Goal: Contribute content: Add original content to the website for others to see

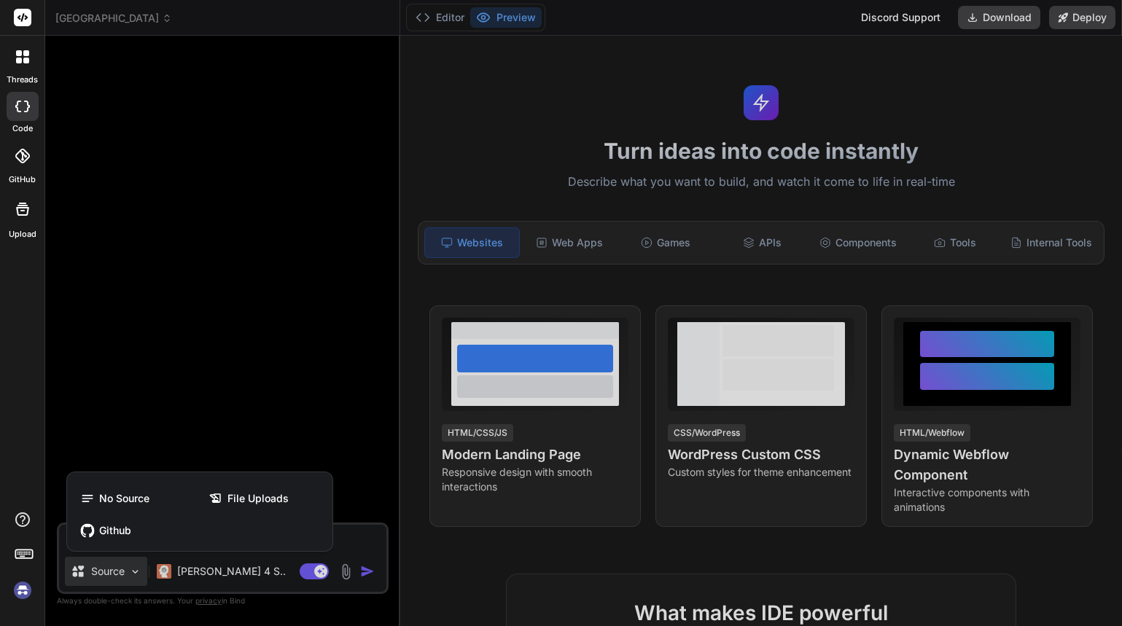
scroll to position [83, 0]
click at [23, 596] on img at bounding box center [22, 590] width 25 height 25
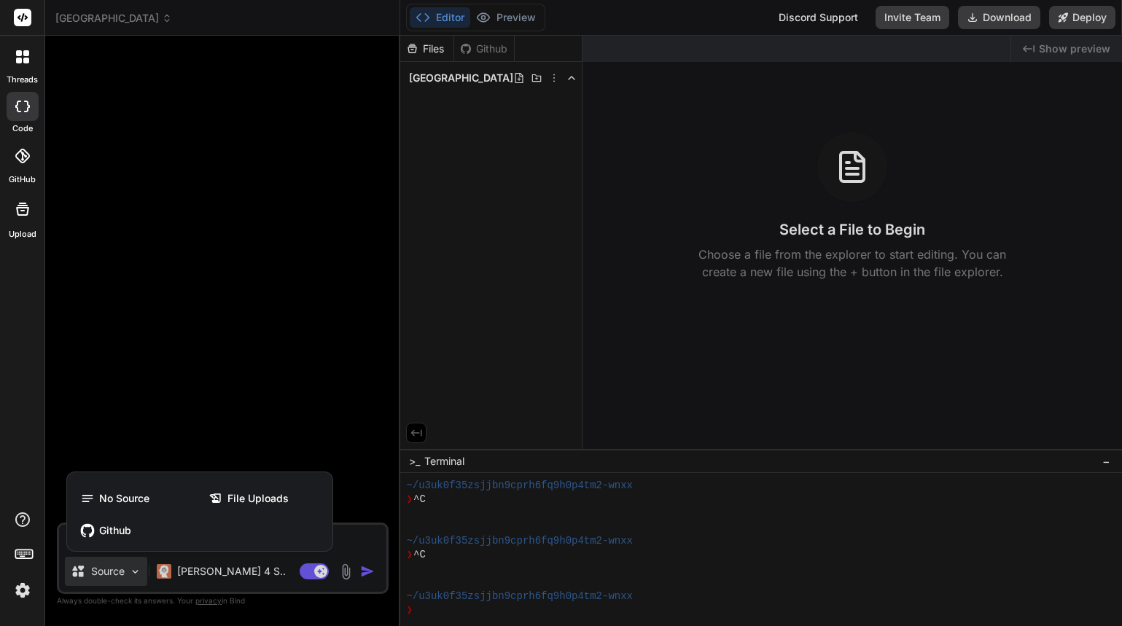
click at [444, 78] on div at bounding box center [561, 313] width 1122 height 626
type textarea "x"
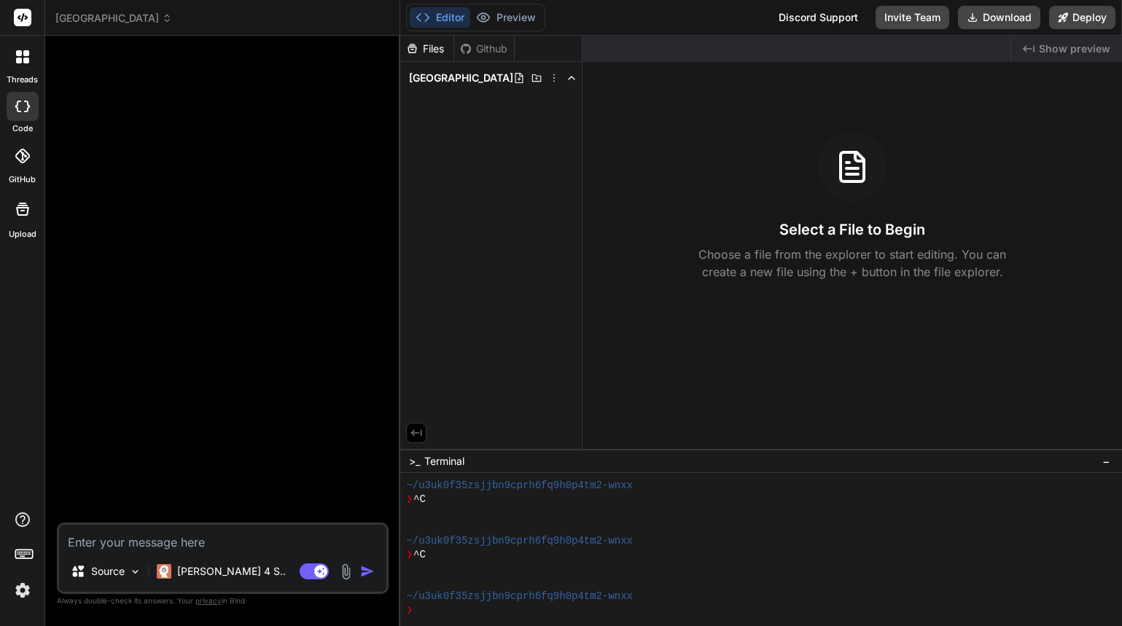
click at [444, 78] on span "[GEOGRAPHIC_DATA]" at bounding box center [461, 78] width 104 height 15
click at [534, 77] on icon at bounding box center [537, 78] width 12 height 12
click at [424, 74] on span "[GEOGRAPHIC_DATA]" at bounding box center [461, 78] width 104 height 15
click at [168, 537] on textarea at bounding box center [222, 538] width 327 height 26
type textarea "w"
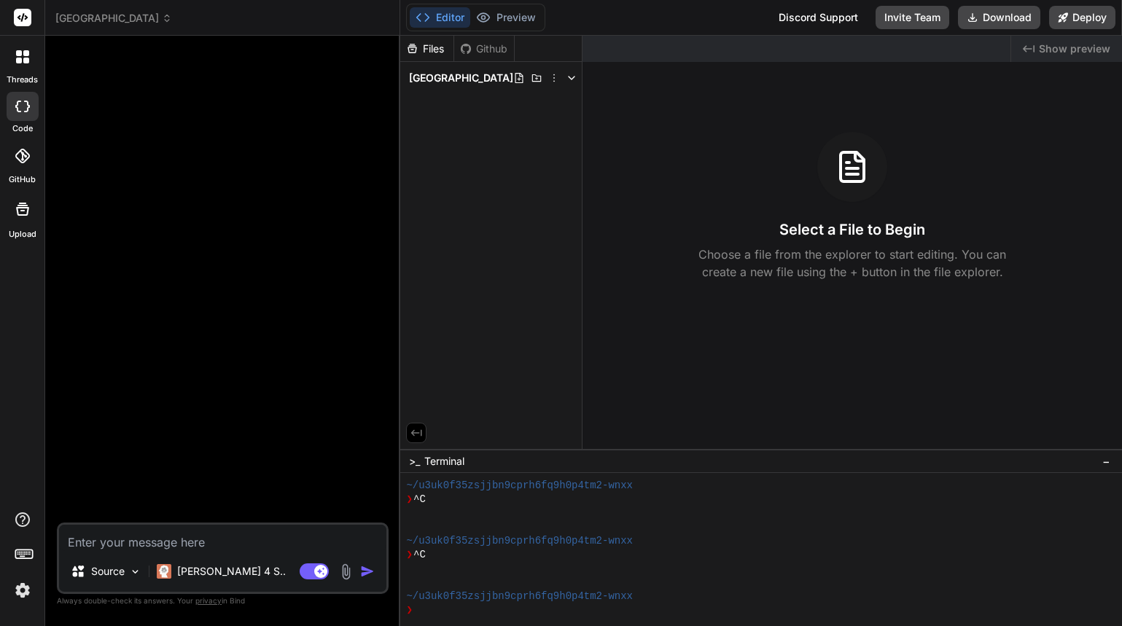
type textarea "x"
type textarea "wh"
type textarea "x"
type textarea "whe"
type textarea "x"
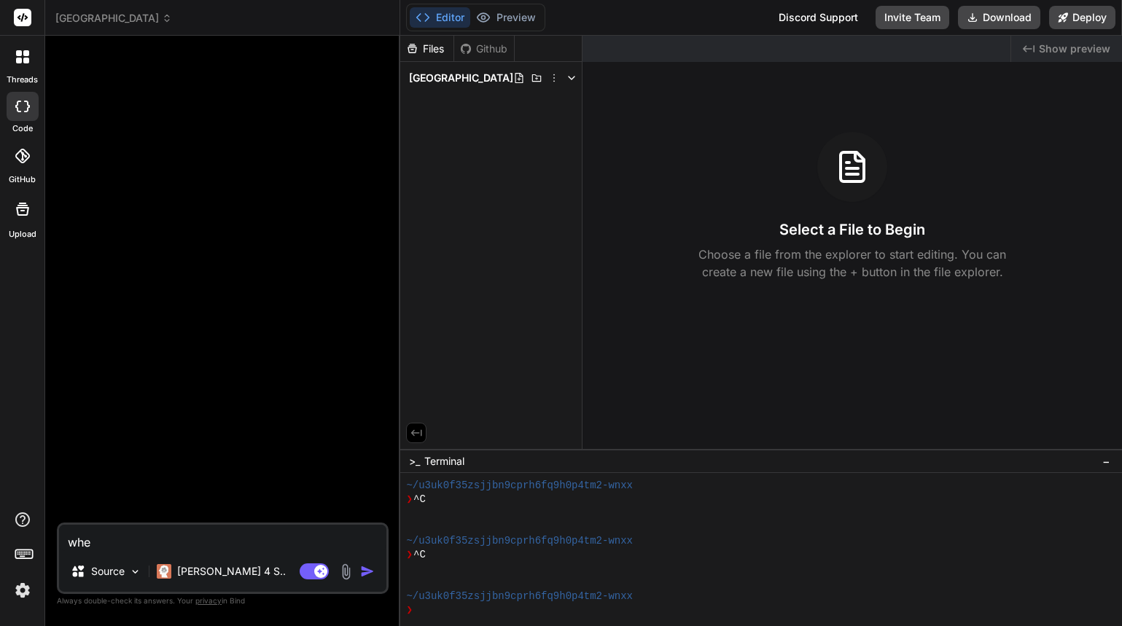
type textarea "wher"
type textarea "x"
type textarea "where"
type textarea "x"
type textarea "where"
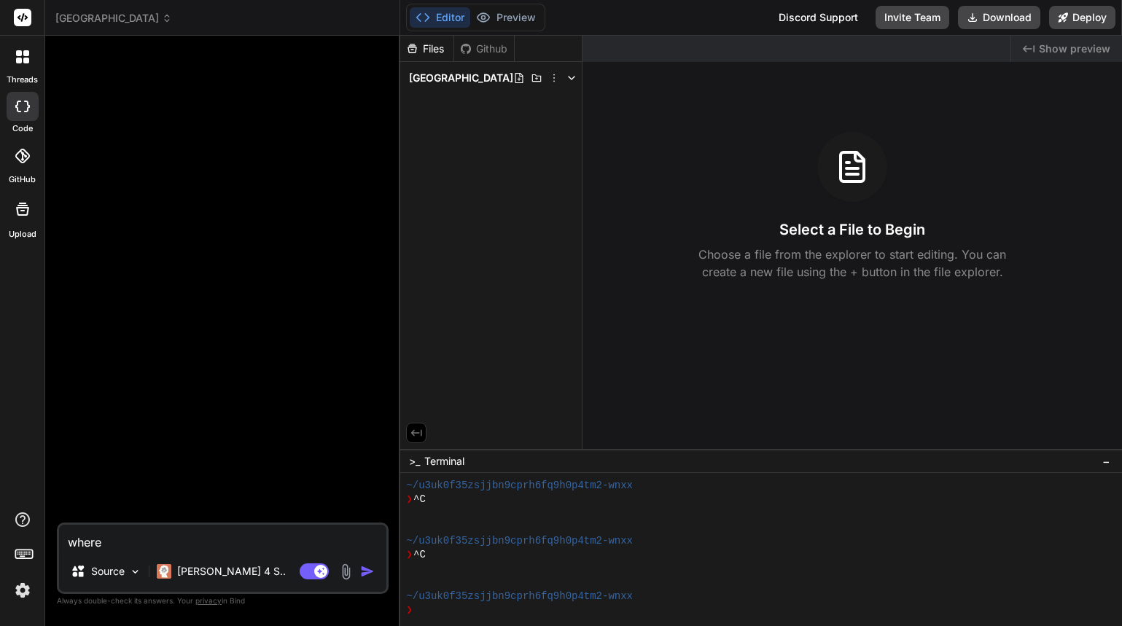
type textarea "x"
type textarea "where a"
type textarea "x"
type textarea "where ar"
type textarea "x"
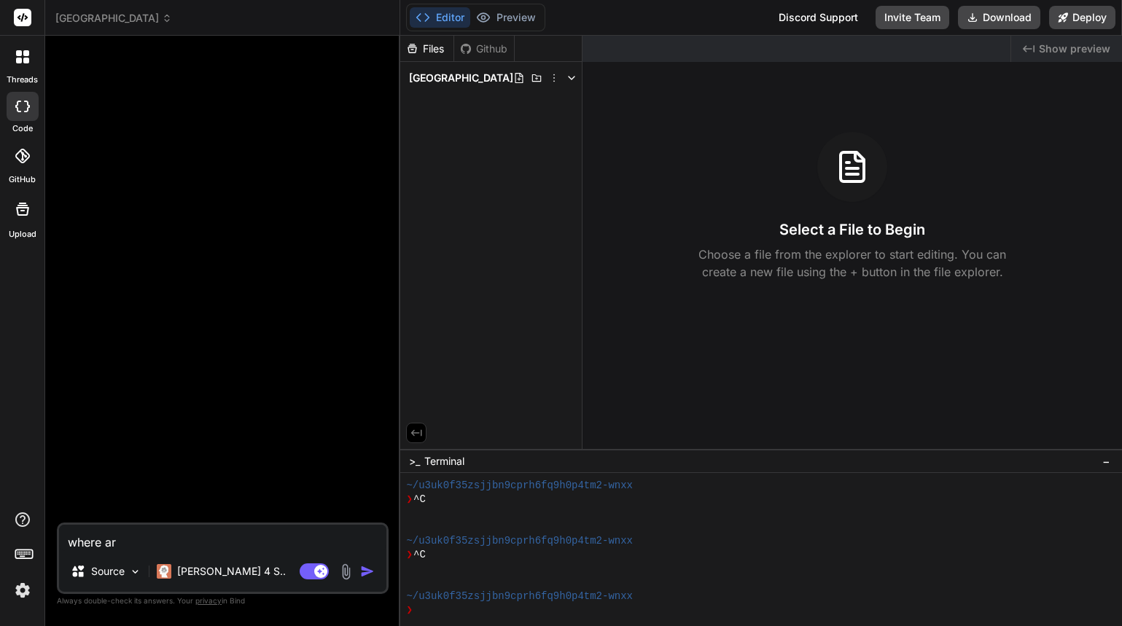
type textarea "where are"
type textarea "x"
type textarea "where are"
type textarea "x"
type textarea "where are a"
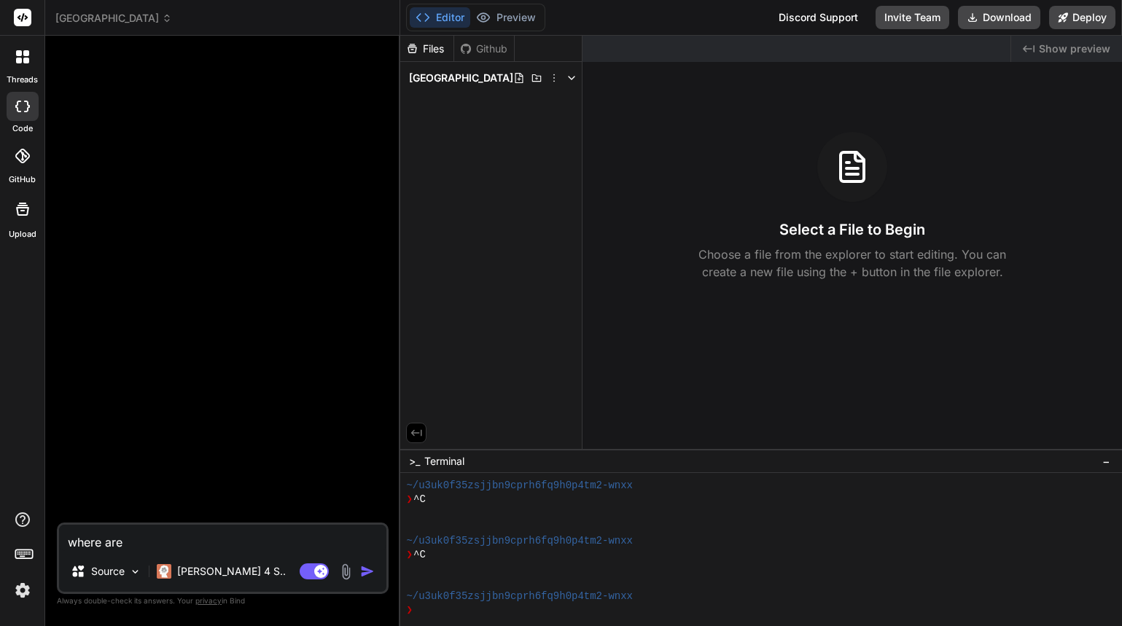
type textarea "x"
type textarea "where are al"
type textarea "x"
type textarea "where are all"
type textarea "x"
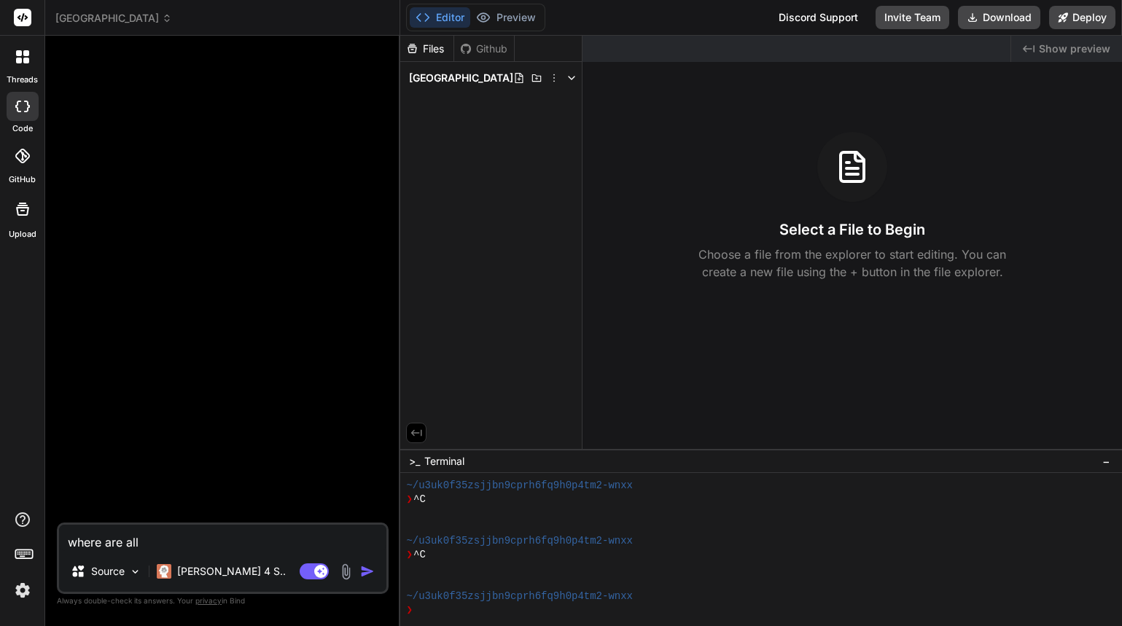
type textarea "where are all"
type textarea "x"
type textarea "where are all"
click at [98, 569] on p "Source" at bounding box center [108, 571] width 34 height 15
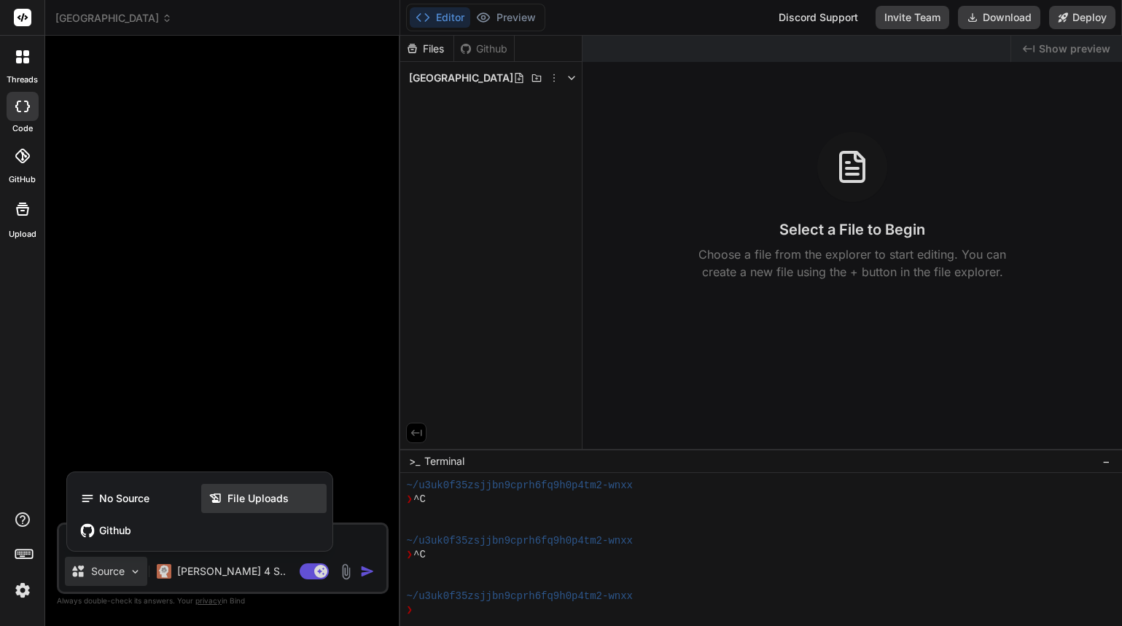
click at [238, 494] on span "File Uploads" at bounding box center [257, 498] width 61 height 15
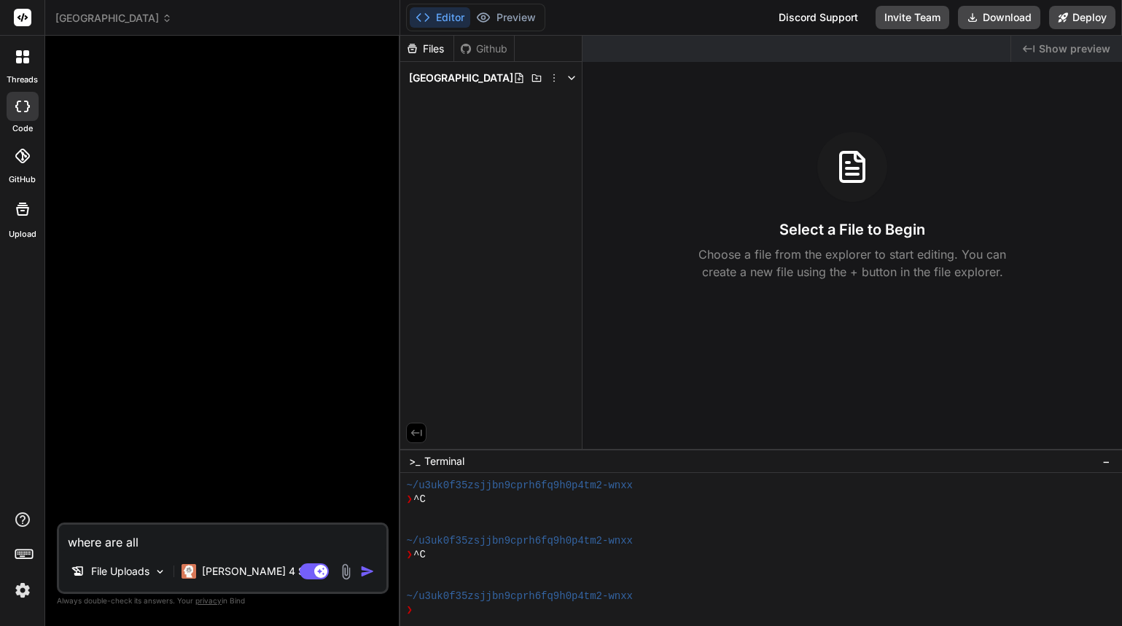
click at [13, 219] on div at bounding box center [22, 209] width 35 height 35
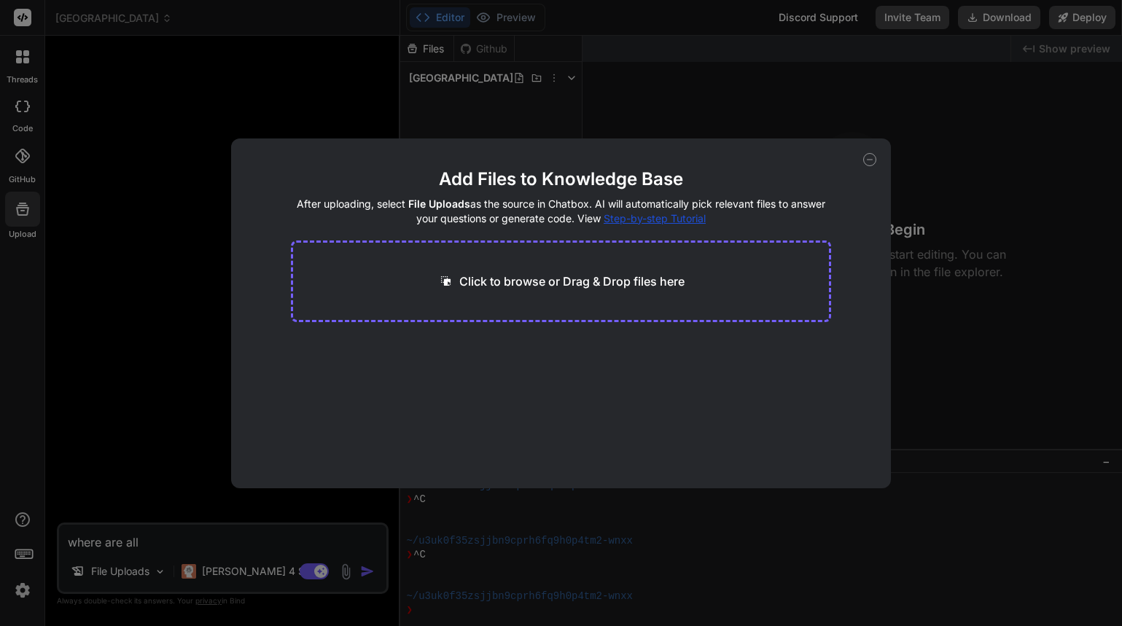
click at [526, 286] on p "Click to browse or Drag & Drop files here" at bounding box center [571, 281] width 225 height 17
click at [251, 57] on div "Add Files to Knowledge Base After uploading, select File Uploads as the source …" at bounding box center [561, 313] width 1122 height 626
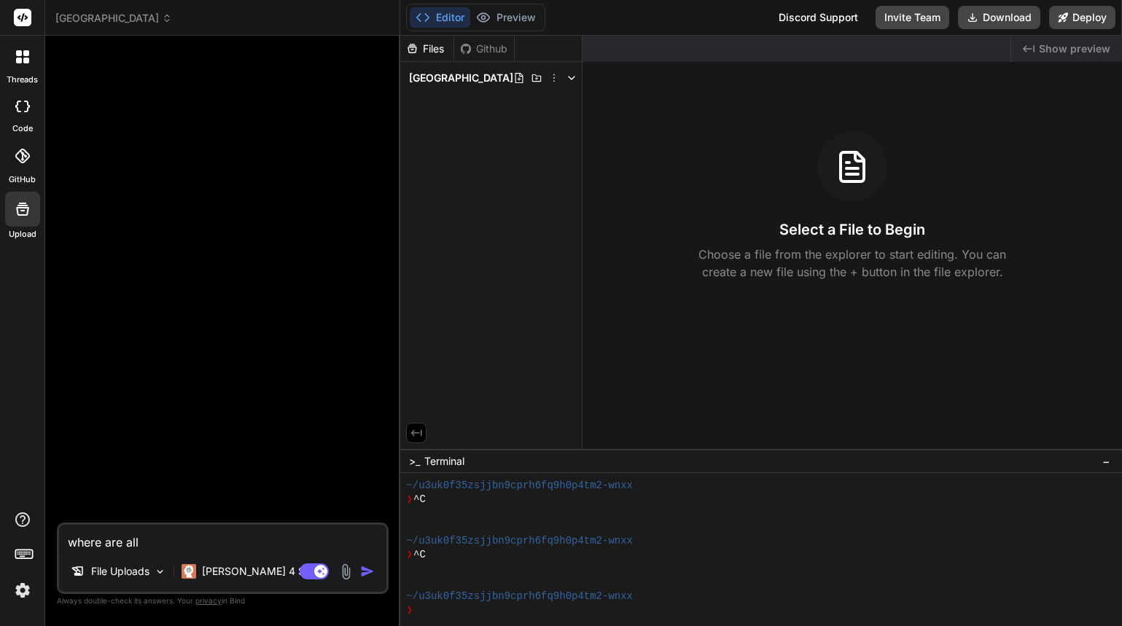
click at [20, 101] on icon at bounding box center [22, 107] width 15 height 12
click at [26, 106] on icon at bounding box center [22, 107] width 15 height 12
click at [24, 162] on icon at bounding box center [22, 156] width 15 height 15
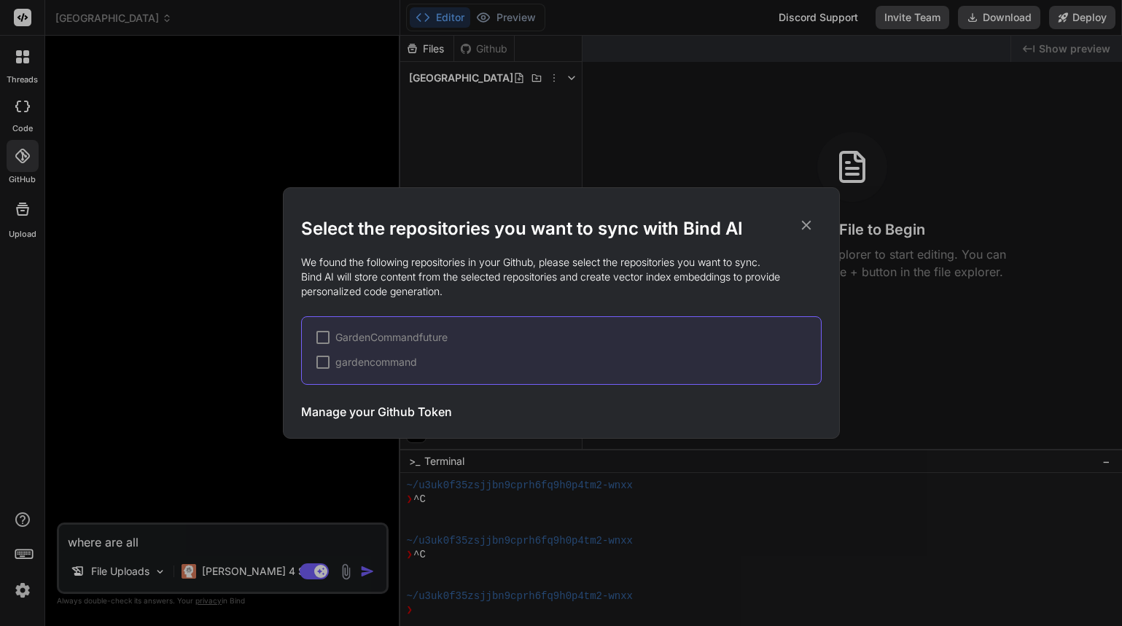
click at [811, 226] on icon at bounding box center [806, 225] width 16 height 16
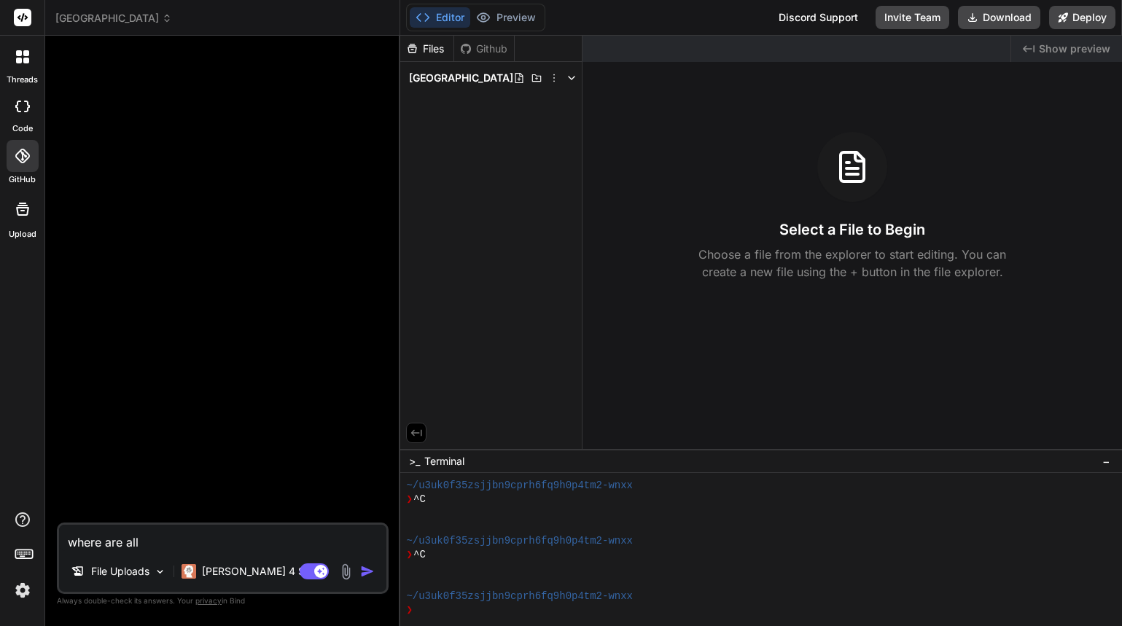
click at [28, 117] on div at bounding box center [23, 106] width 32 height 29
click at [20, 23] on rect at bounding box center [22, 17] width 17 height 17
click at [1058, 47] on span "Show preview" at bounding box center [1074, 49] width 71 height 15
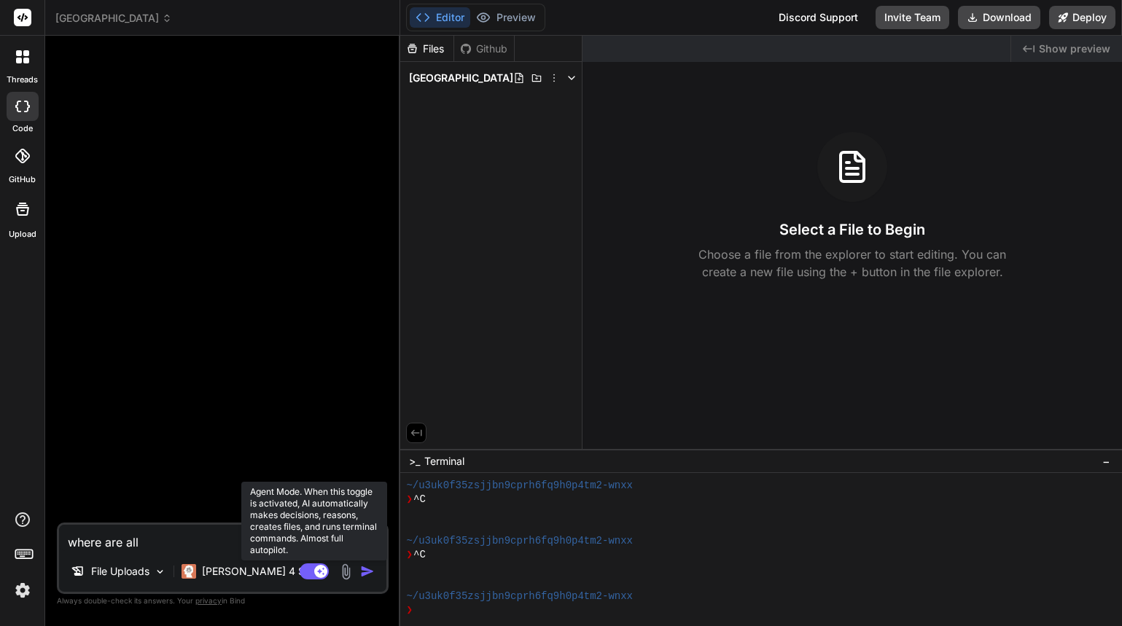
click at [309, 573] on rect at bounding box center [314, 571] width 29 height 16
click at [309, 573] on rect at bounding box center [307, 571] width 13 height 13
click at [315, 568] on rect at bounding box center [314, 571] width 29 height 16
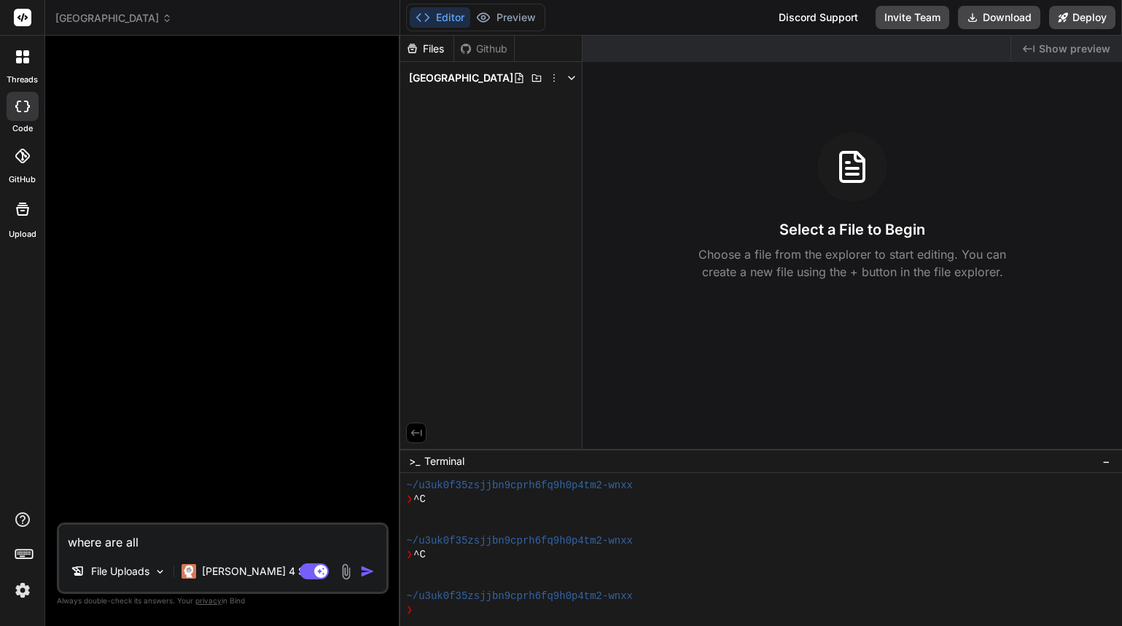
click at [348, 578] on img at bounding box center [346, 571] width 17 height 17
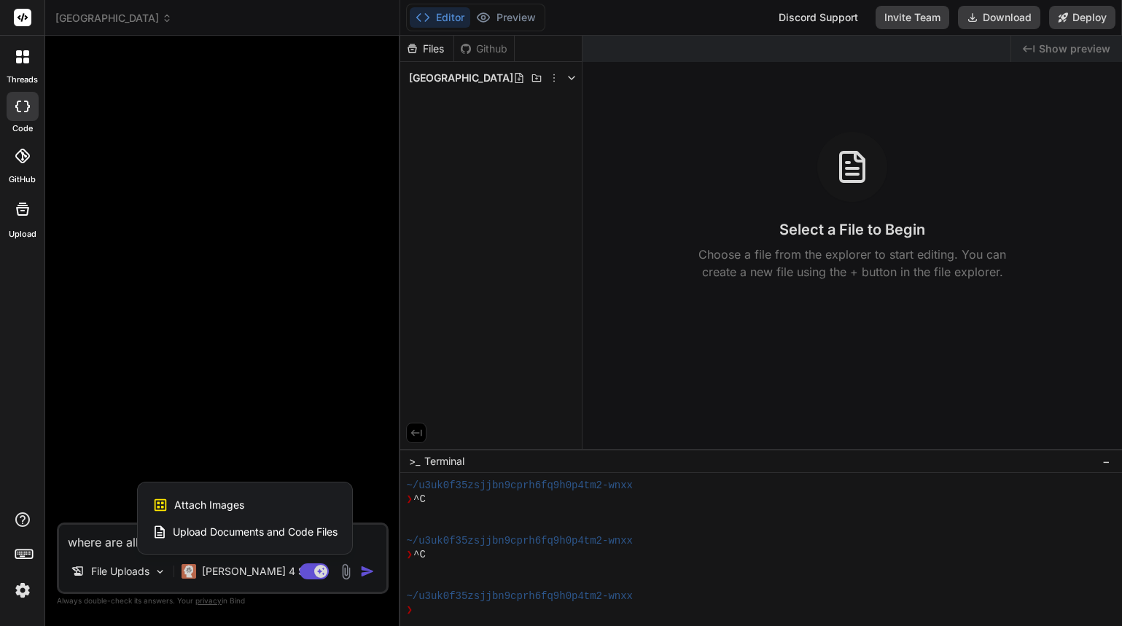
click at [313, 530] on span "Upload Documents and Code Files" at bounding box center [255, 532] width 165 height 15
type textarea "x"
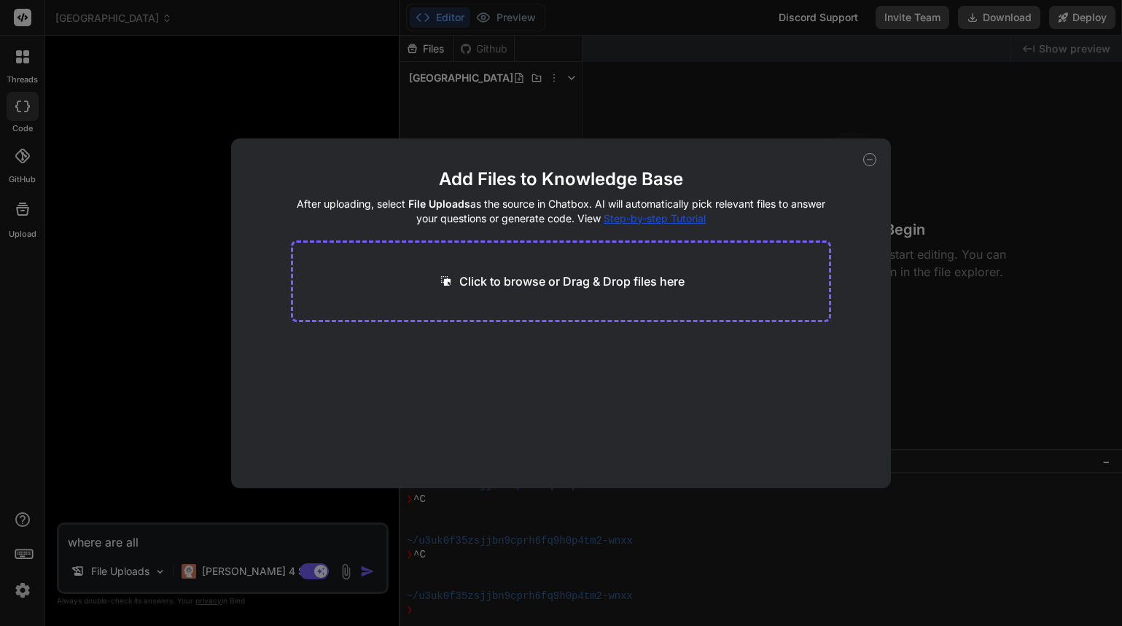
click at [571, 278] on p "Click to browse or Drag & Drop files here" at bounding box center [571, 281] width 225 height 17
type input "C:\fakepath\.gitignore"
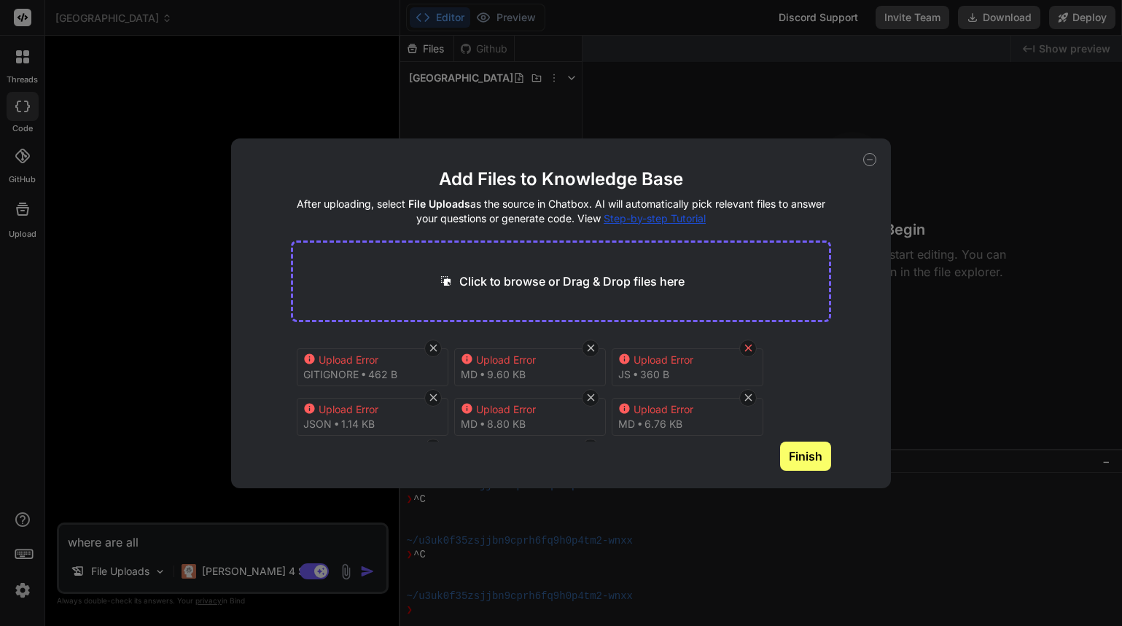
click at [754, 346] on icon at bounding box center [748, 348] width 12 height 12
click at [752, 346] on icon at bounding box center [748, 348] width 12 height 12
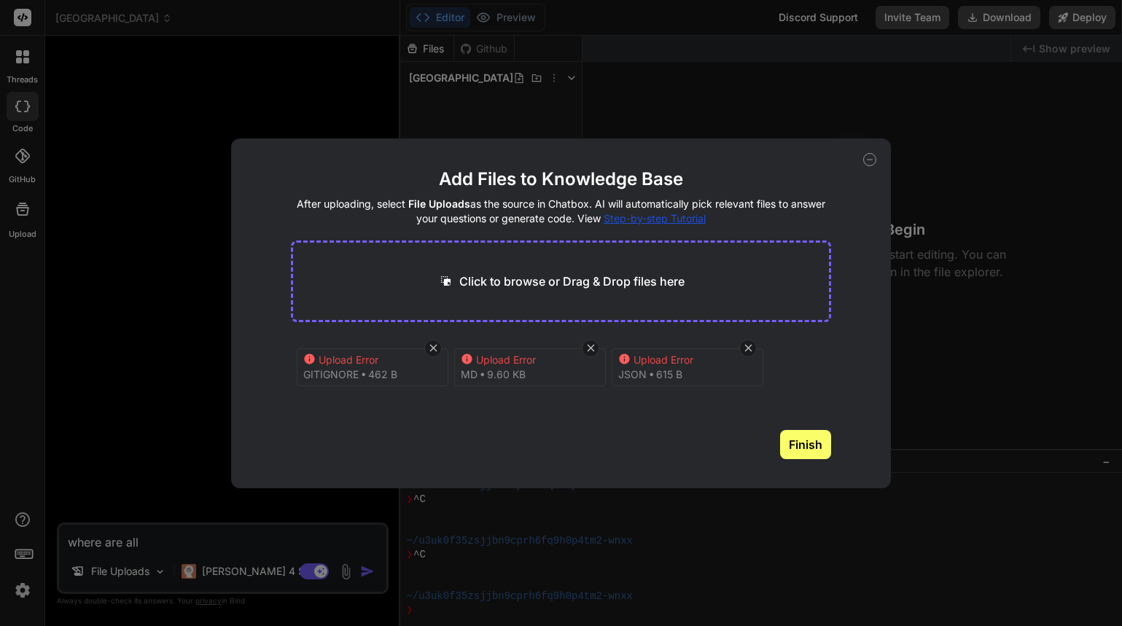
click at [752, 346] on icon at bounding box center [748, 348] width 12 height 12
drag, startPoint x: 594, startPoint y: 351, endPoint x: 550, endPoint y: 349, distance: 43.8
click at [593, 351] on icon at bounding box center [591, 348] width 12 height 12
click at [433, 344] on icon at bounding box center [433, 348] width 12 height 12
type textarea "x"
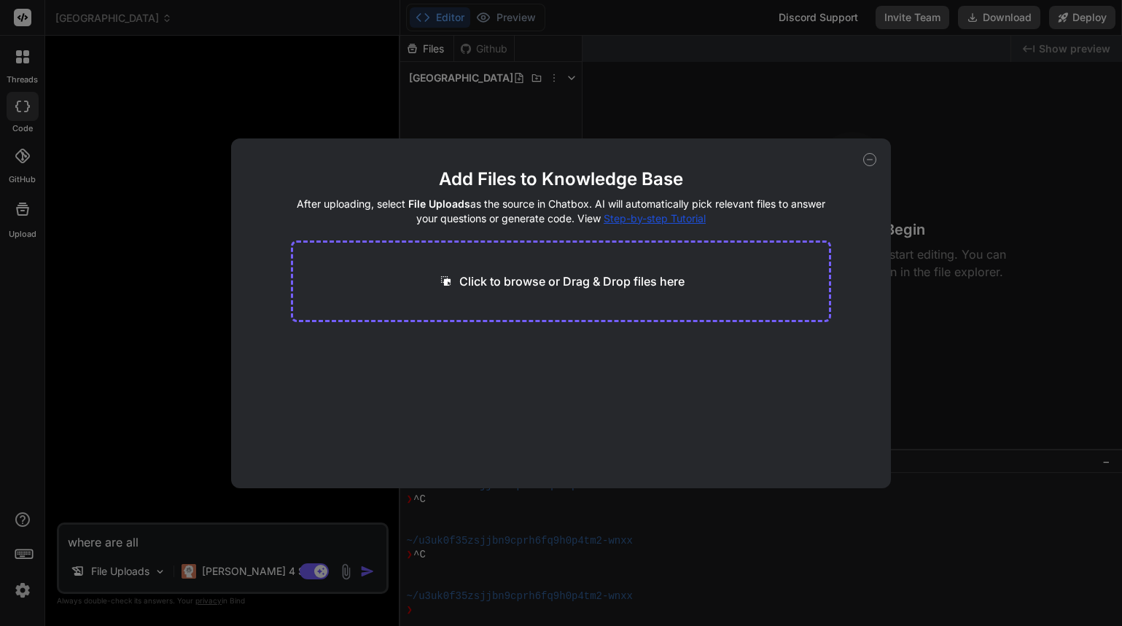
click at [524, 278] on p "Click to browse or Drag & Drop files here" at bounding box center [571, 281] width 225 height 17
type input "C:\fakepath\DEVELOPMENT_LOG.md"
click at [798, 448] on button "Finish" at bounding box center [805, 444] width 51 height 29
click at [380, 388] on span "PROJECT_OVERVIEW.md" at bounding box center [371, 381] width 124 height 17
click at [383, 369] on span "DEVELOPMENT_LOG.md" at bounding box center [370, 361] width 122 height 17
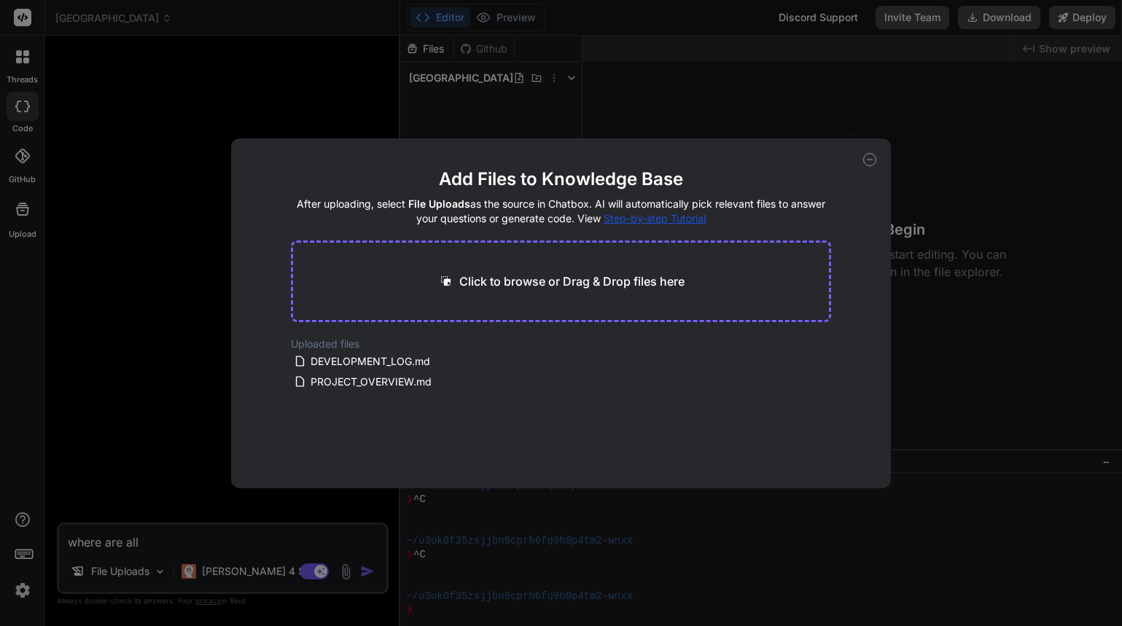
click at [868, 165] on icon at bounding box center [869, 159] width 13 height 13
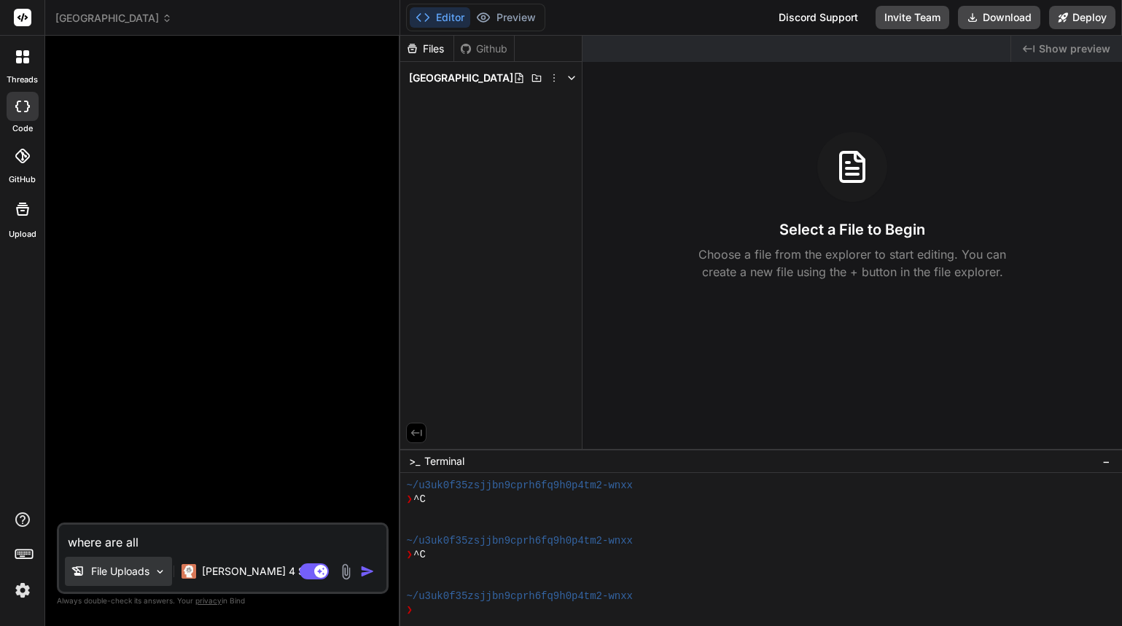
click at [159, 572] on img at bounding box center [160, 572] width 12 height 12
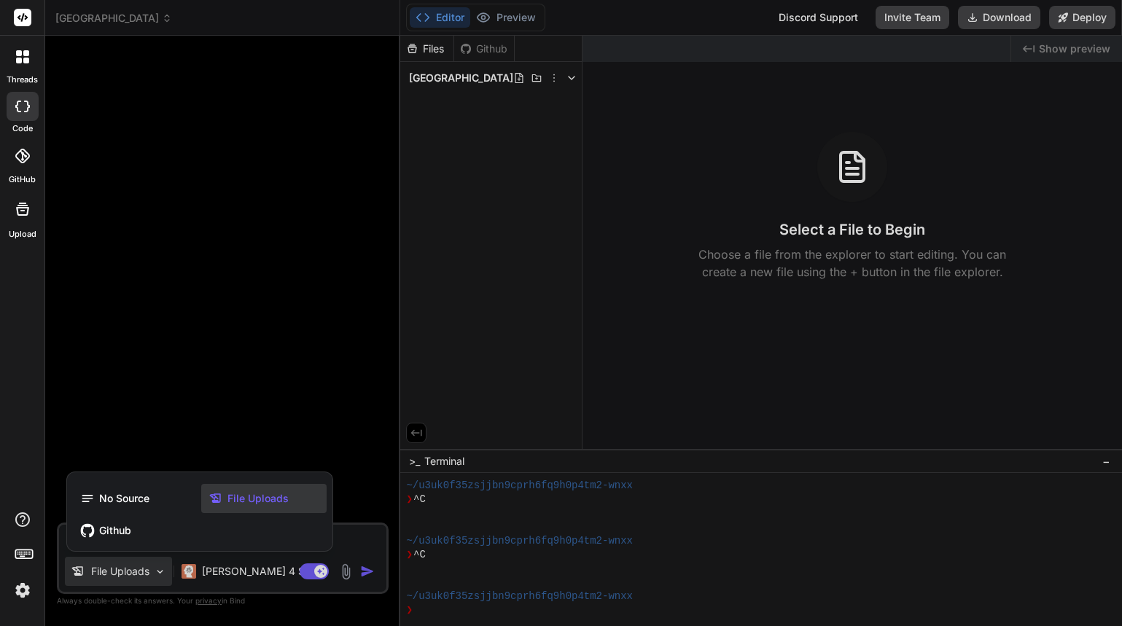
click at [229, 495] on span "File Uploads" at bounding box center [257, 498] width 61 height 15
type textarea "x"
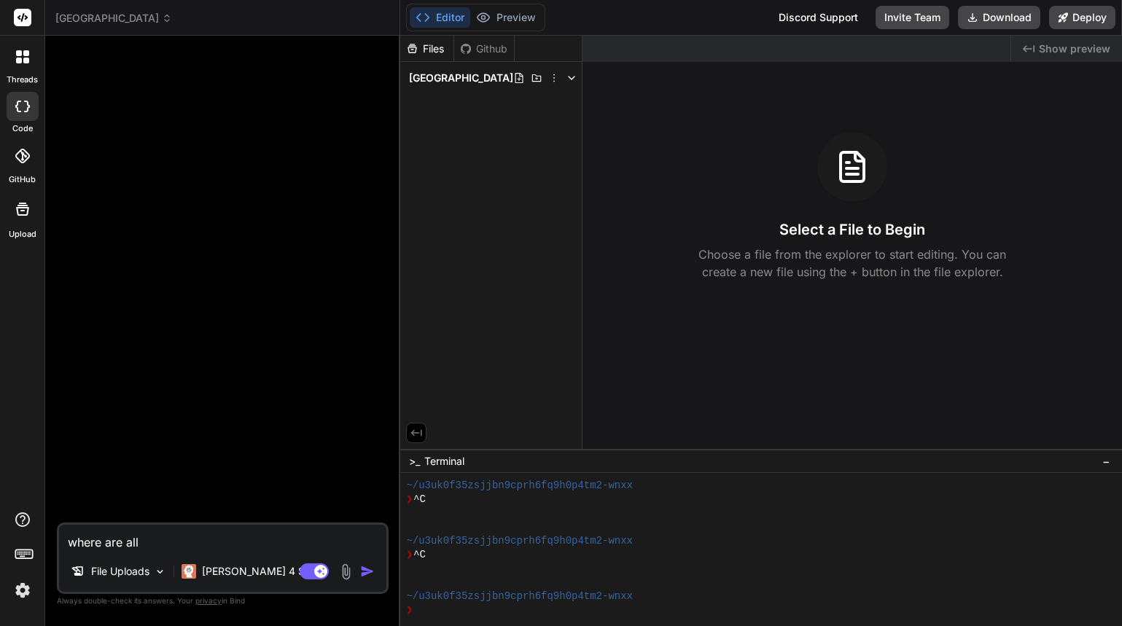
click at [235, 546] on textarea "where are all" at bounding box center [222, 538] width 327 height 26
drag, startPoint x: 235, startPoint y: 546, endPoint x: -11, endPoint y: 556, distance: 245.9
click at [0, 556] on html "threads code GitHub Upload newcastle Created with Pixso. Bind AI Web Search Cre…" at bounding box center [561, 313] width 1122 height 626
type textarea "d"
type textarea "x"
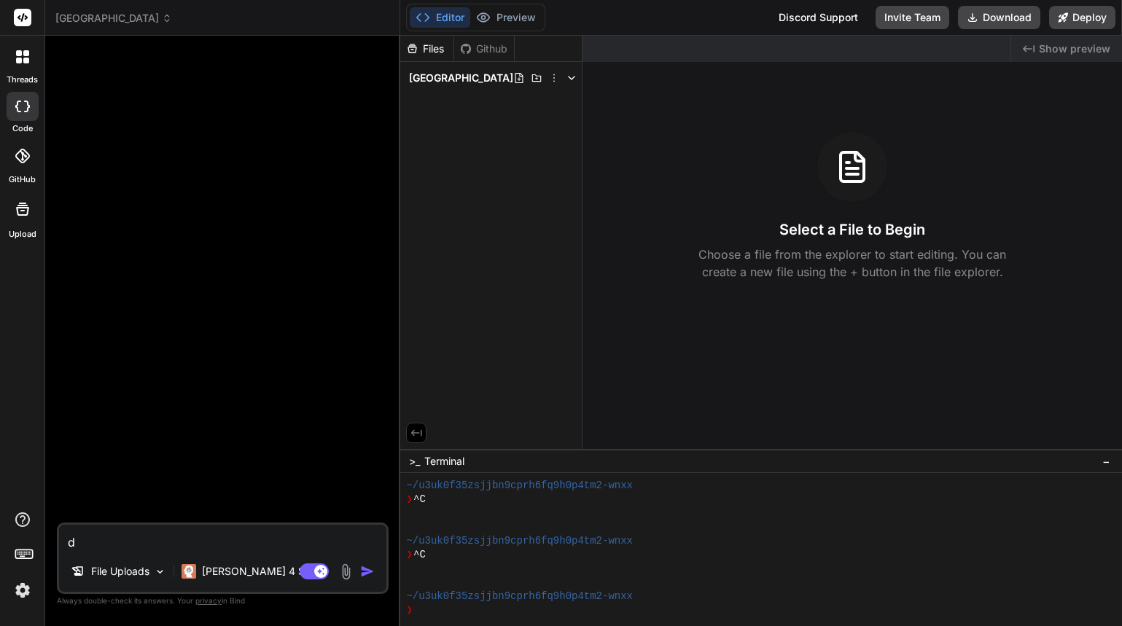
type textarea "do"
type textarea "x"
type textarea "do"
type textarea "x"
type textarea "do y"
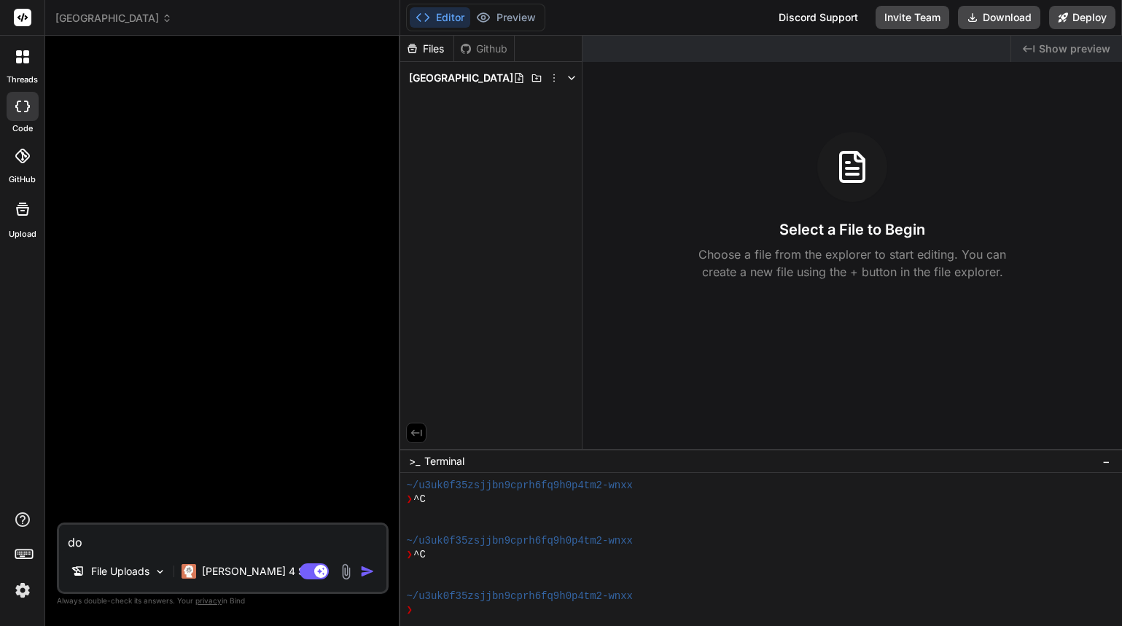
type textarea "x"
type textarea "do yo"
type textarea "x"
type textarea "do you"
type textarea "x"
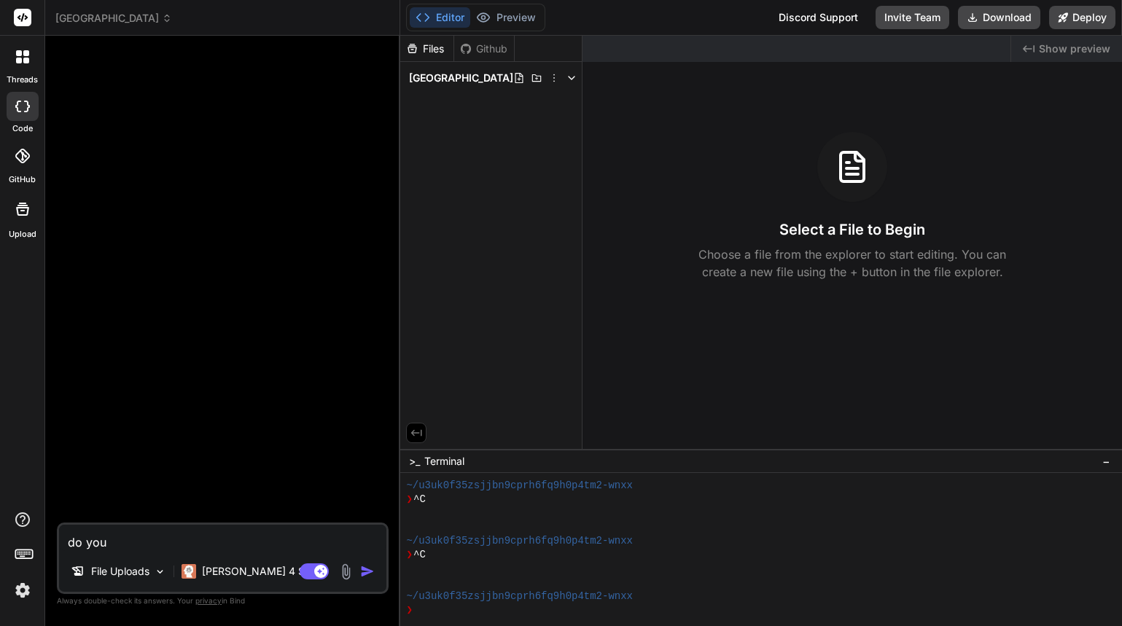
type textarea "do you"
type textarea "x"
type textarea "do you k"
type textarea "x"
type textarea "do you kn"
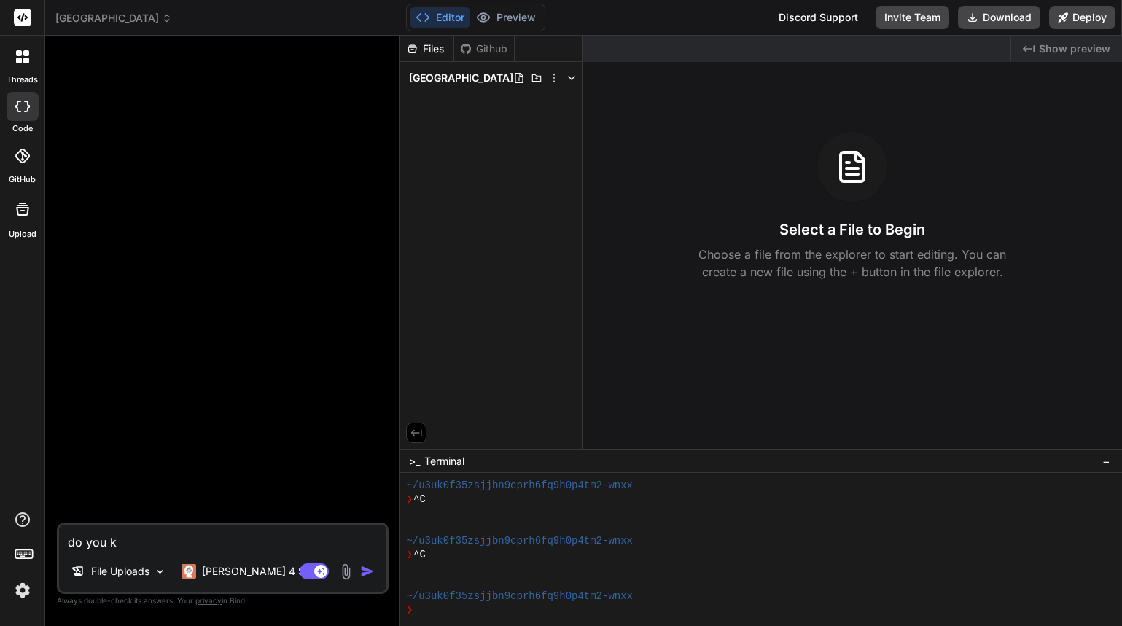
type textarea "x"
type textarea "do you kno"
type textarea "x"
type textarea "do you know"
type textarea "x"
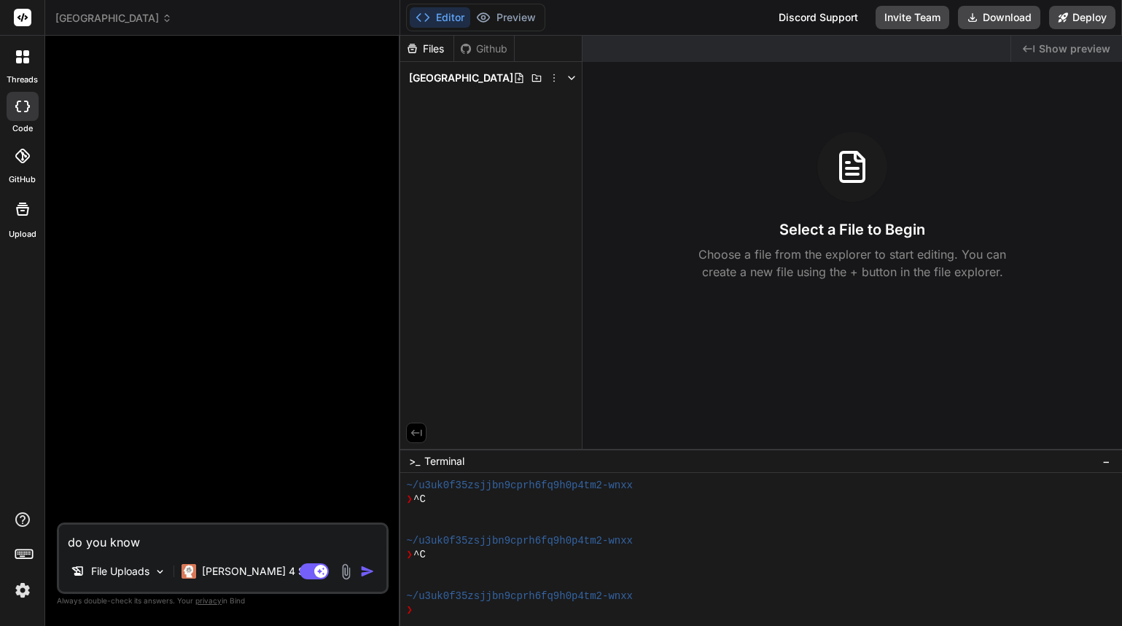
type textarea "do you know"
type textarea "x"
type textarea "do you know t"
type textarea "x"
type textarea "do you know th"
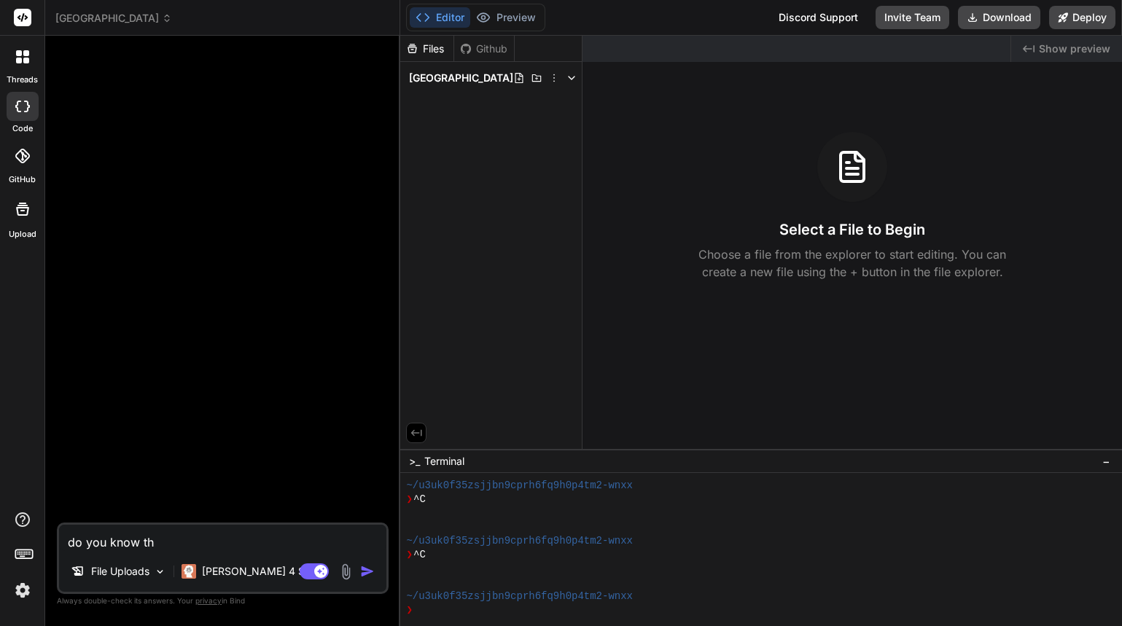
type textarea "x"
type textarea "do you know the"
type textarea "x"
type textarea "do you know the"
type textarea "x"
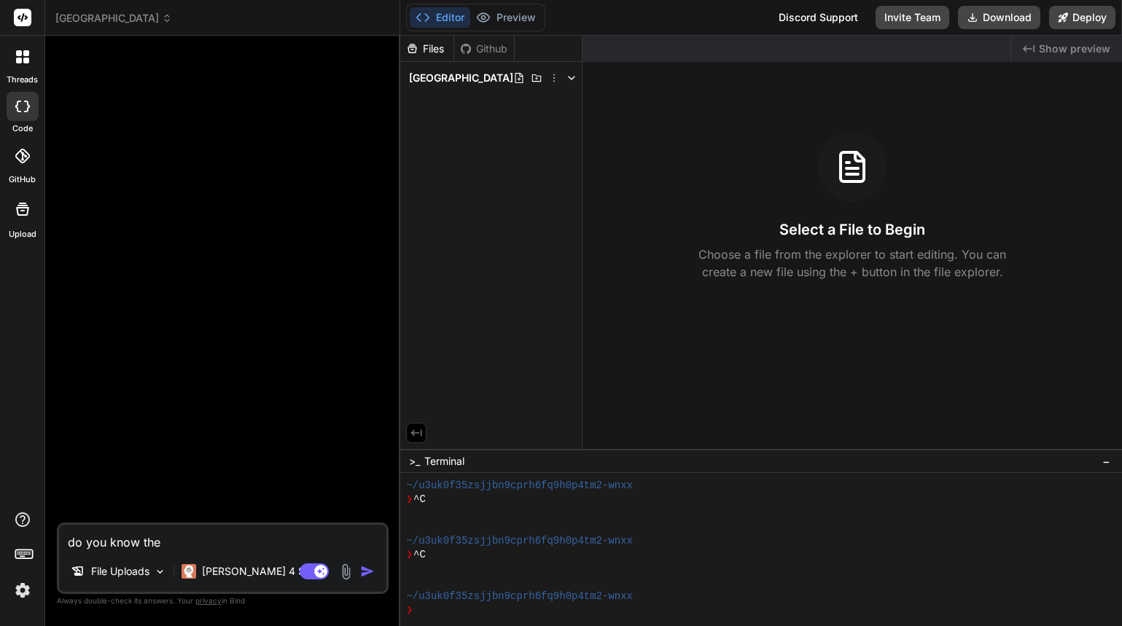
type textarea "do you know the p"
type textarea "x"
type textarea "do you know the pr"
type textarea "x"
type textarea "do you know the pro"
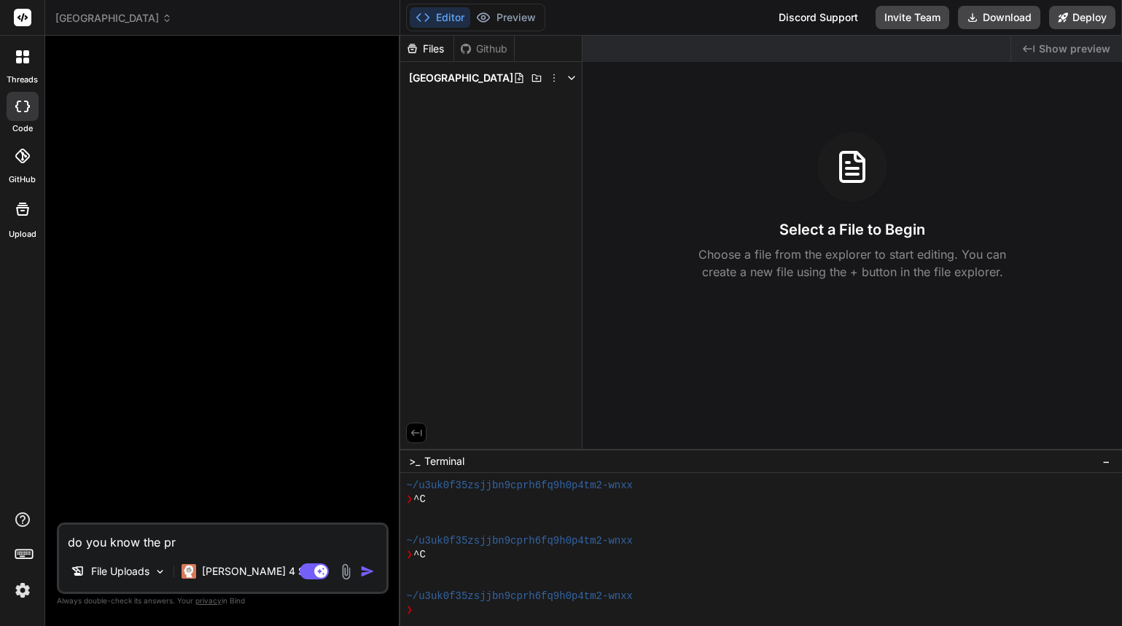
type textarea "x"
type textarea "do you know the proj"
type textarea "x"
type textarea "do you know the proje"
type textarea "x"
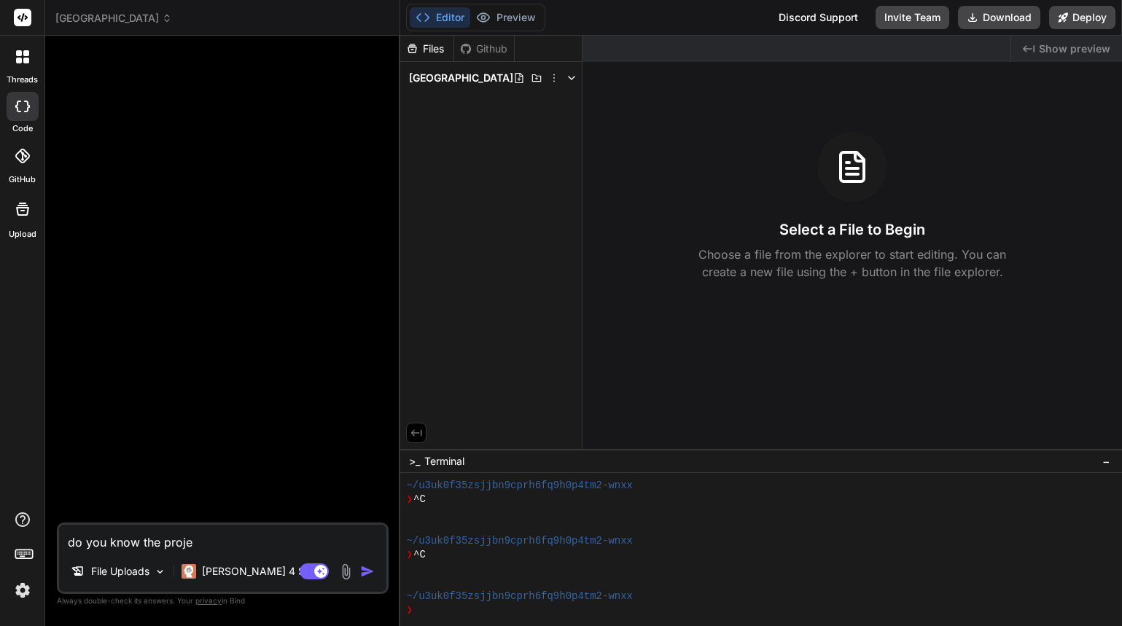
type textarea "do you know the projec"
type textarea "x"
type textarea "do you know the project"
type textarea "x"
type textarea "do you know the project?"
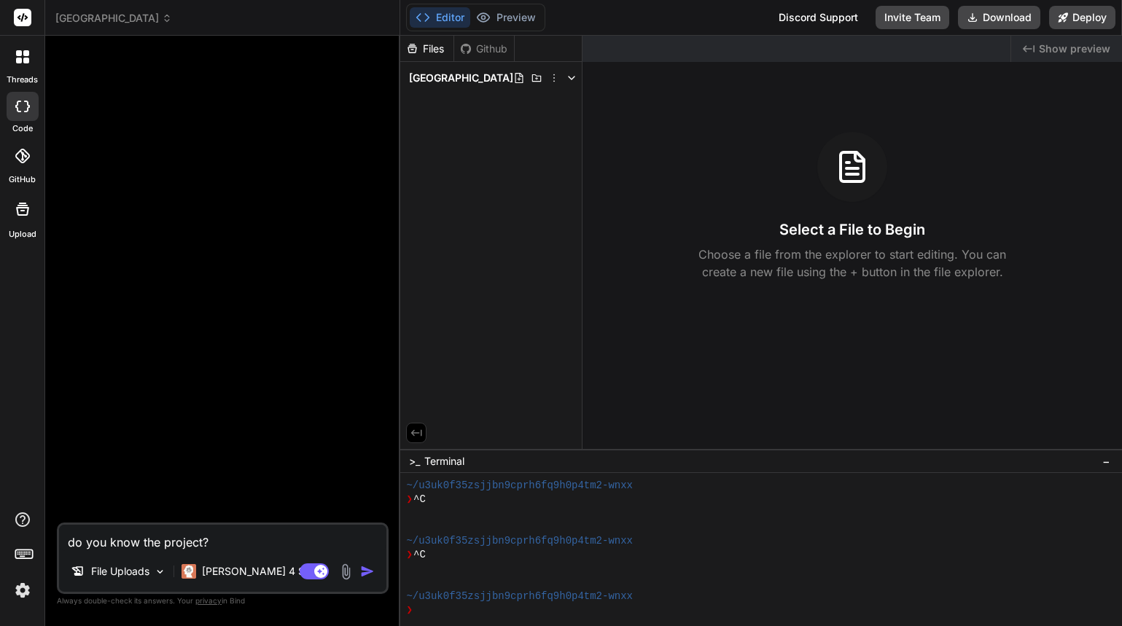
type textarea "x"
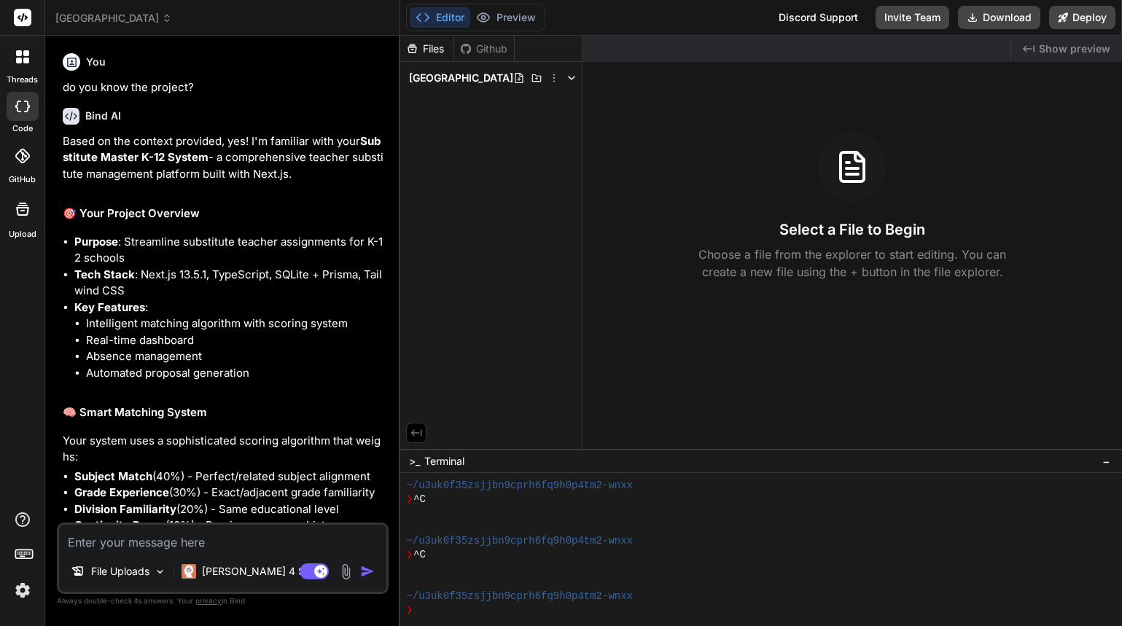
type textarea "x"
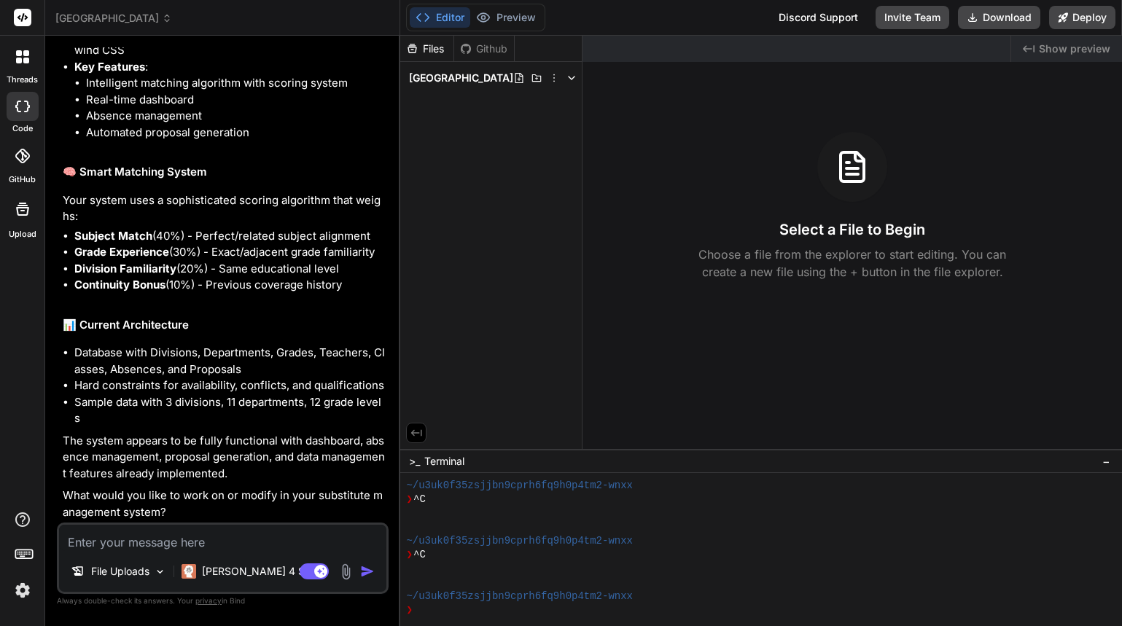
scroll to position [241, 0]
click at [250, 533] on textarea at bounding box center [222, 538] width 327 height 26
type textarea "i"
type textarea "x"
type textarea "i"
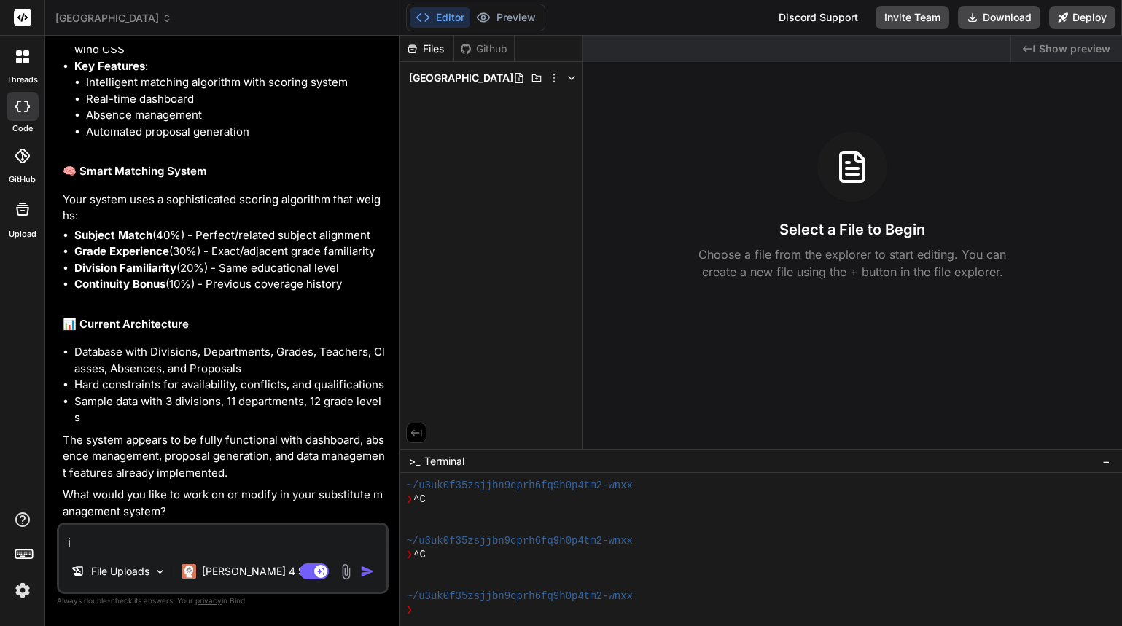
type textarea "x"
type textarea "i w"
type textarea "x"
type textarea "i wa"
type textarea "x"
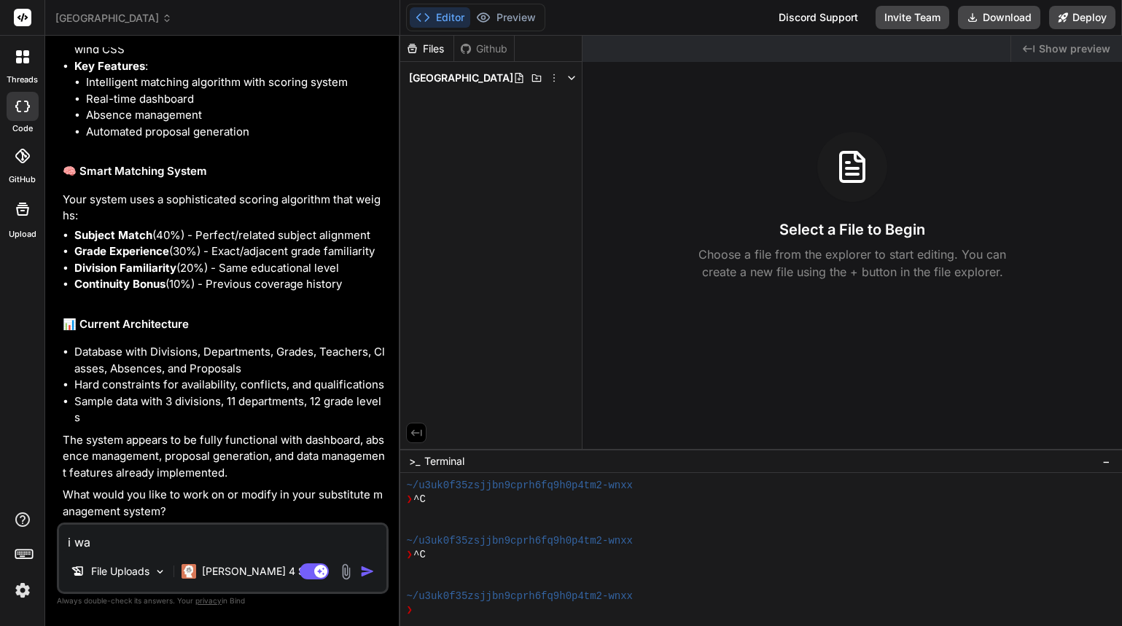
type textarea "i wan"
type textarea "x"
type textarea "i want"
type textarea "x"
type textarea "i want"
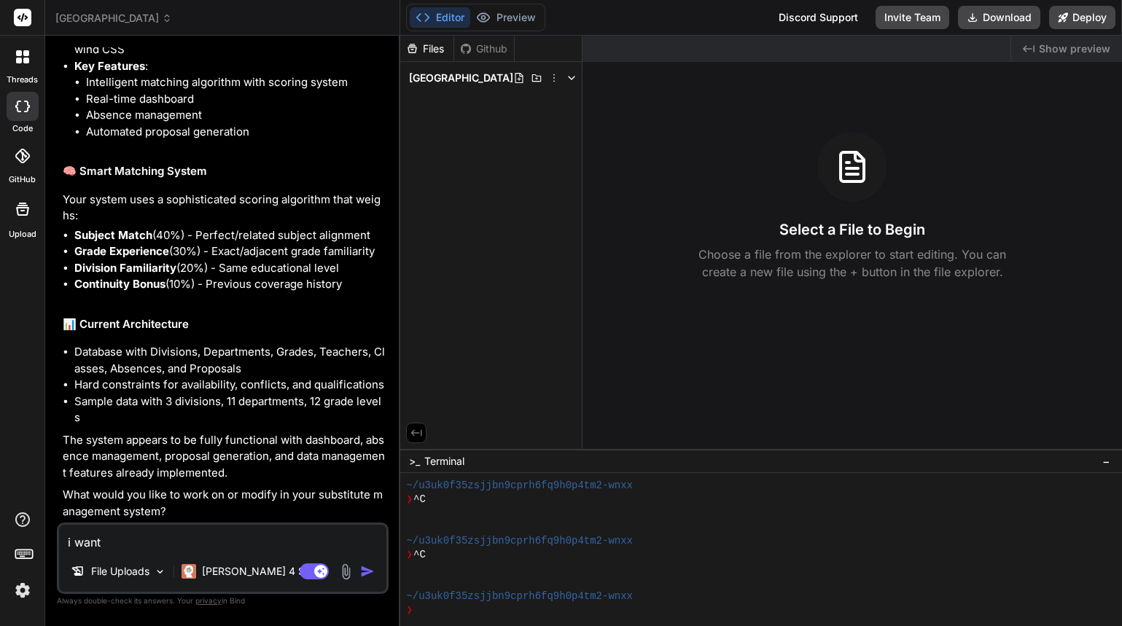
type textarea "x"
type textarea "i want t"
type textarea "x"
type textarea "i want to"
type textarea "x"
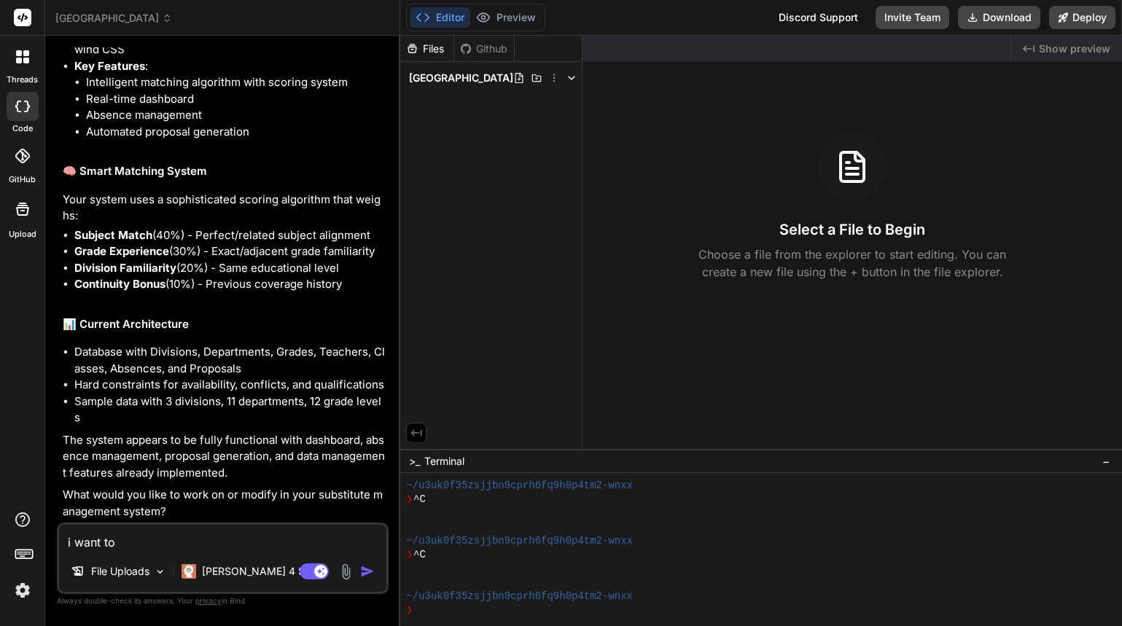
type textarea "i want to"
type textarea "x"
type textarea "i want to s"
type textarea "x"
type textarea "i want to se"
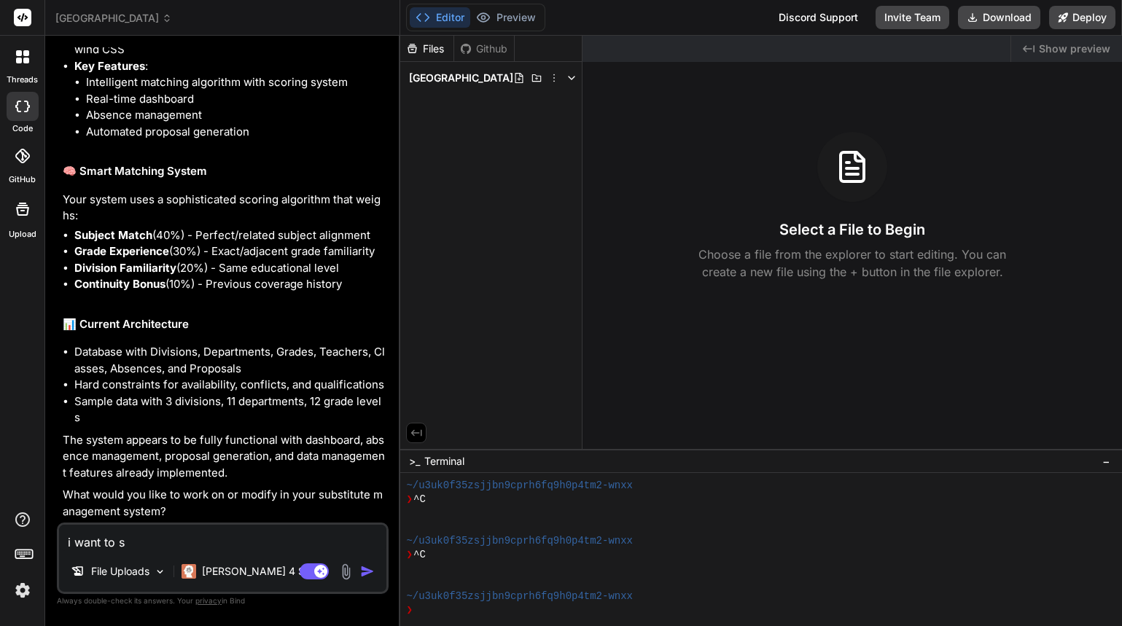
type textarea "x"
type textarea "i want to see"
type textarea "x"
type textarea "i want to see"
type textarea "x"
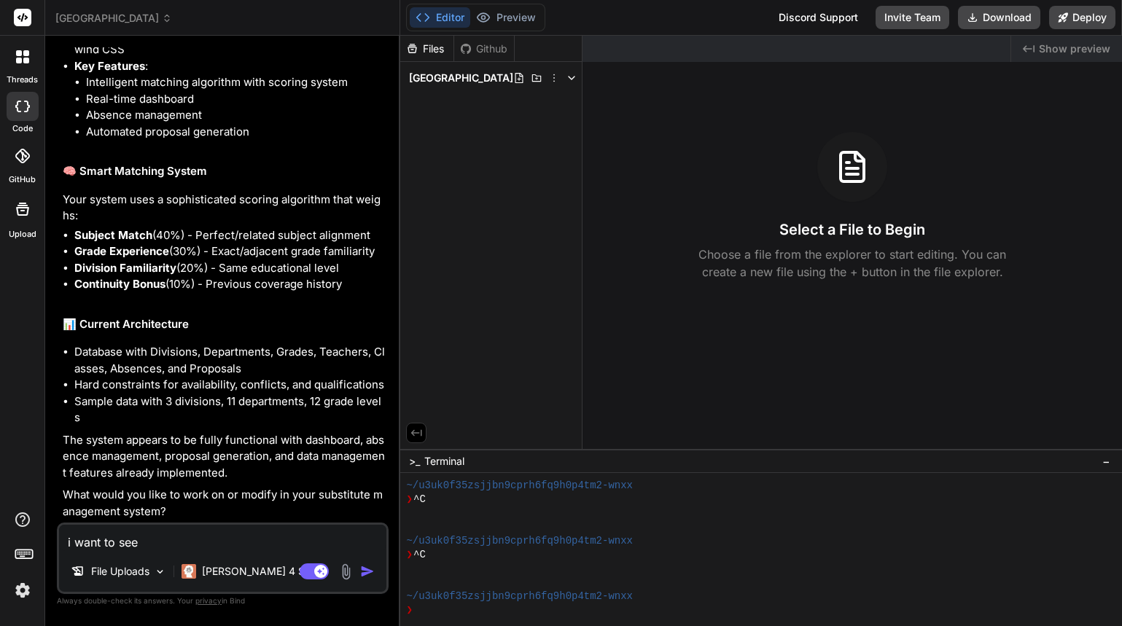
type textarea "i want to see a"
type textarea "x"
type textarea "i want to see a"
type textarea "x"
type textarea "i want to see a ["
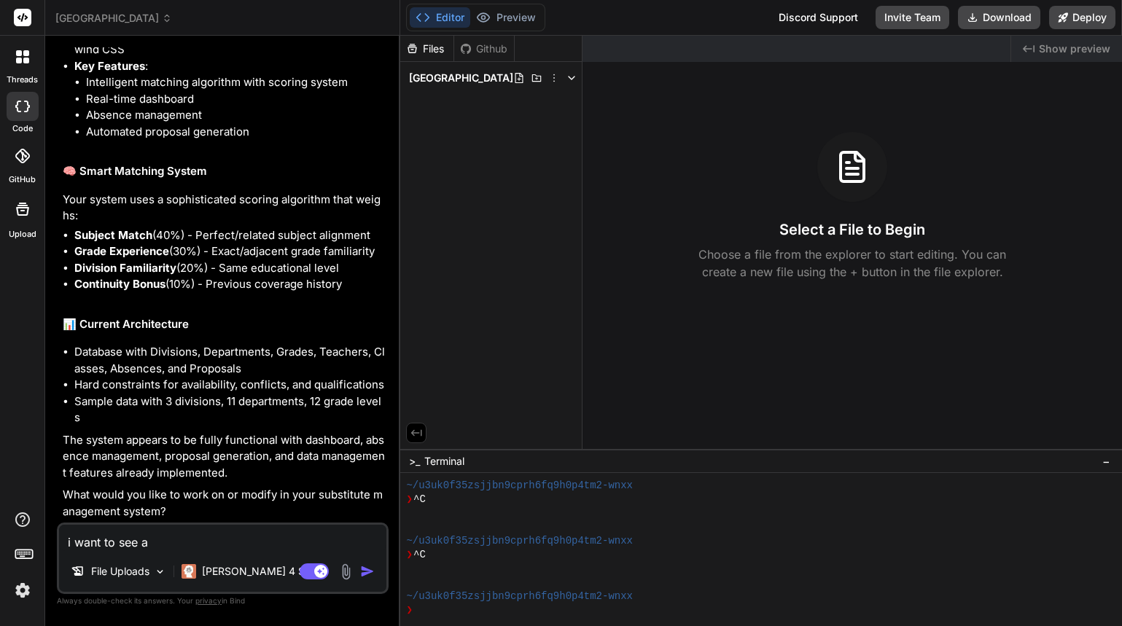
type textarea "x"
type textarea "i want to see a [r"
type textarea "x"
type textarea "i want to see a [re"
type textarea "x"
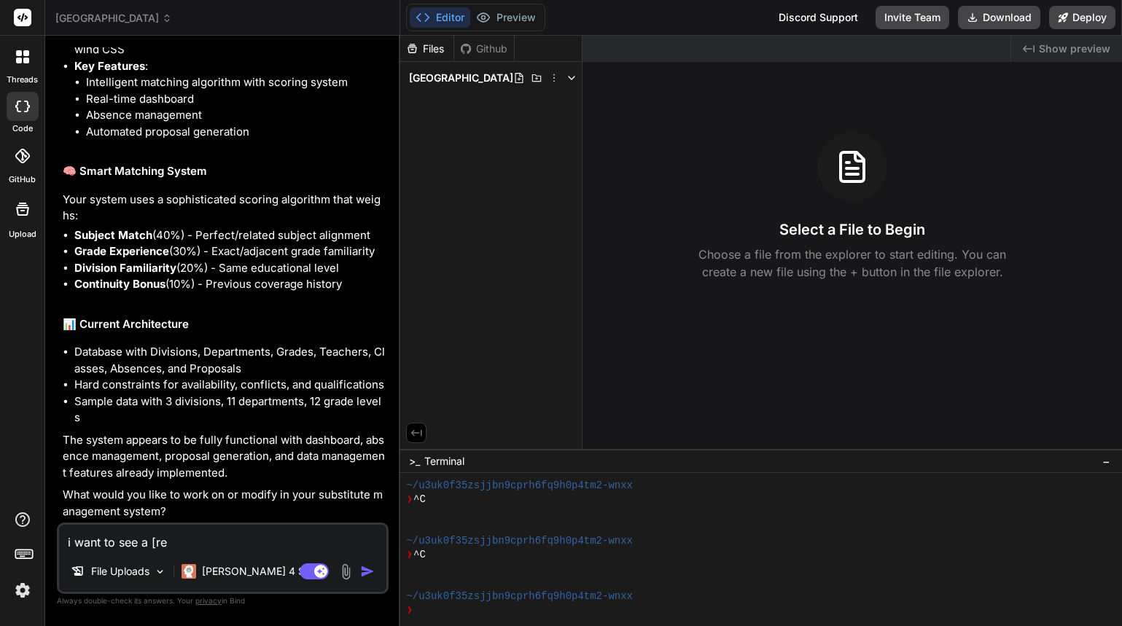
type textarea "i want to see a [rev"
type textarea "x"
type textarea "i want to see a [revi"
type textarea "x"
type textarea "i want to see a [revie"
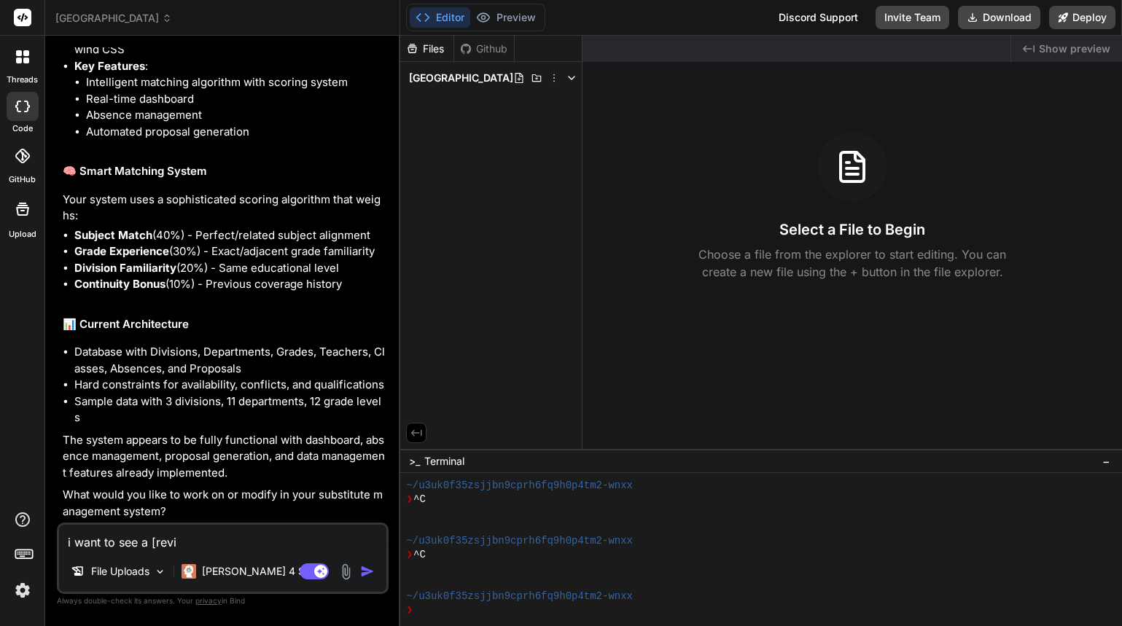
type textarea "x"
type textarea "i want to see a [review"
type textarea "x"
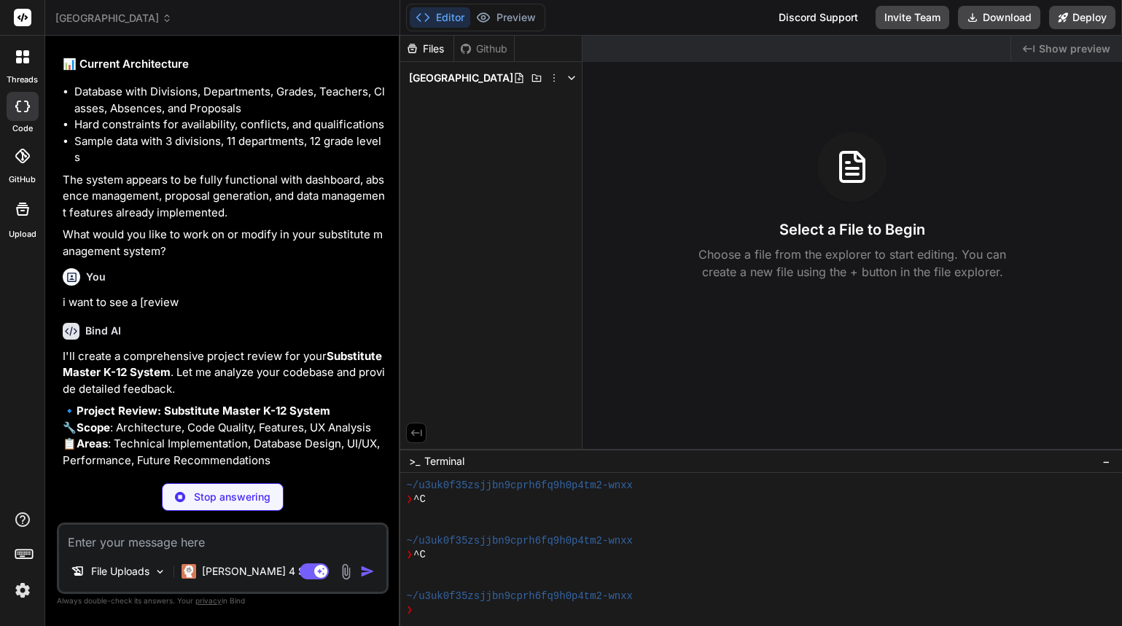
scroll to position [506, 0]
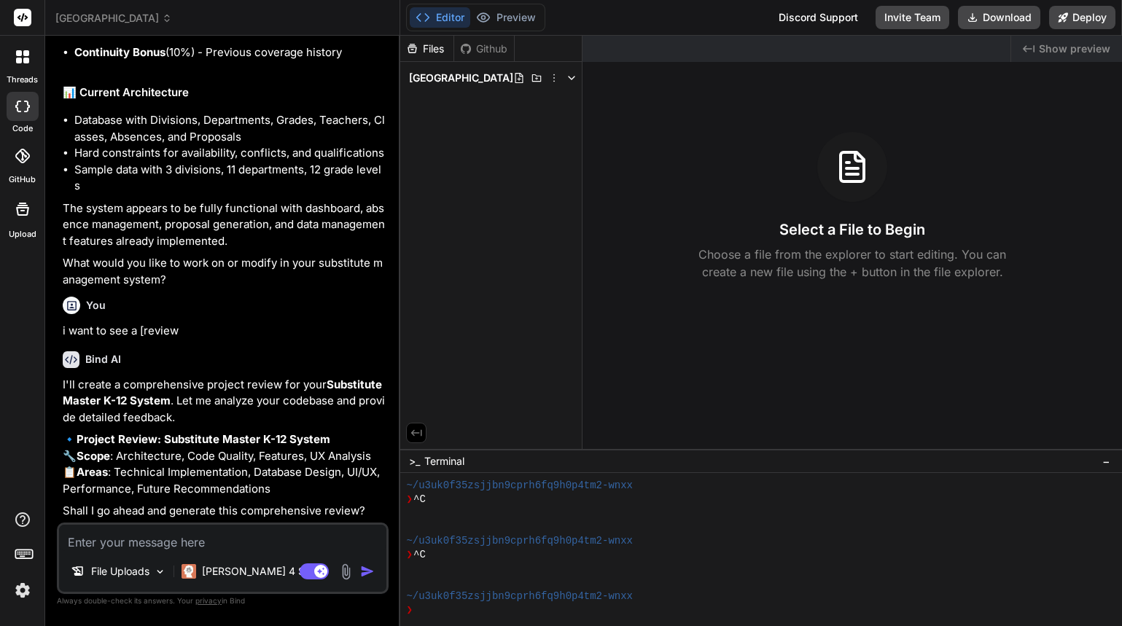
type textarea "x"
click at [278, 549] on textarea at bounding box center [222, 538] width 327 height 26
type textarea "y"
type textarea "x"
type textarea "ye"
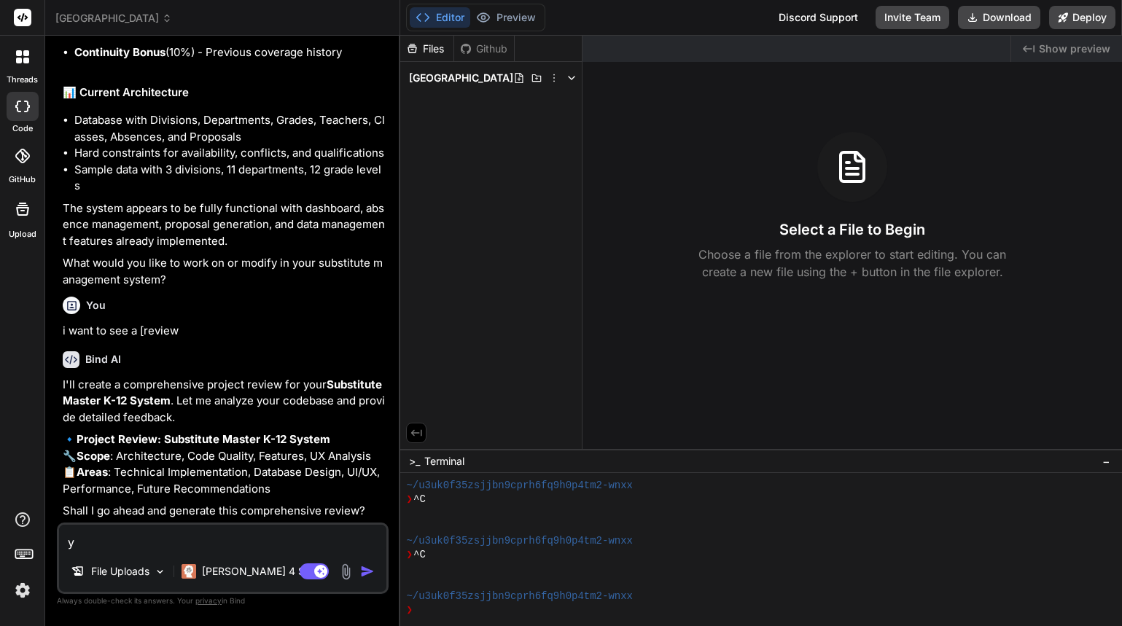
type textarea "x"
type textarea "yes"
type textarea "x"
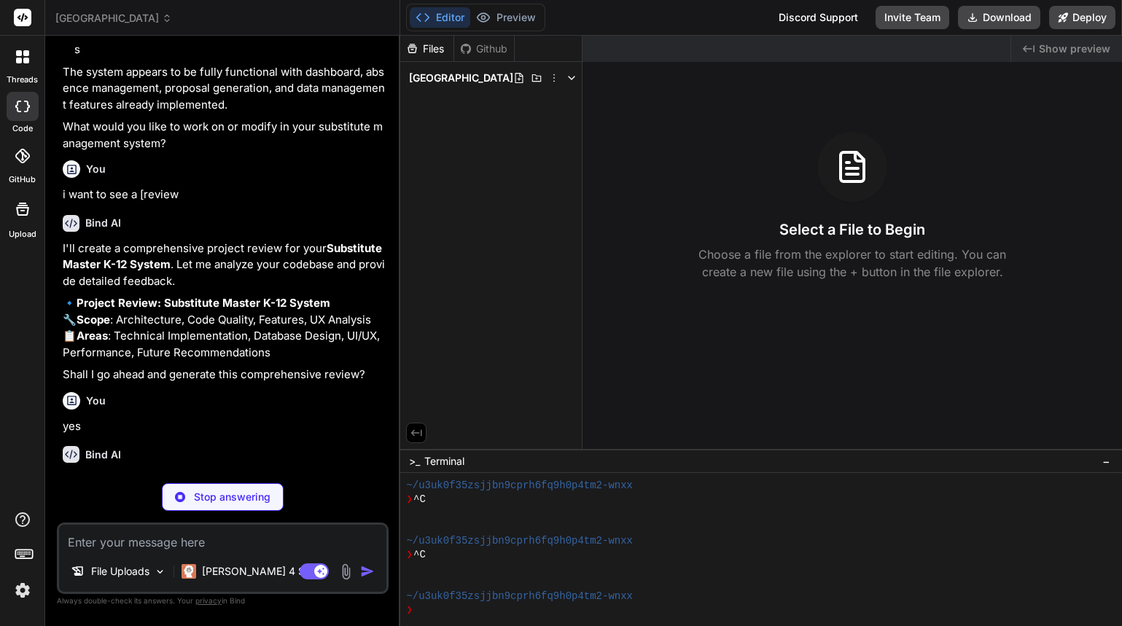
scroll to position [657, 0]
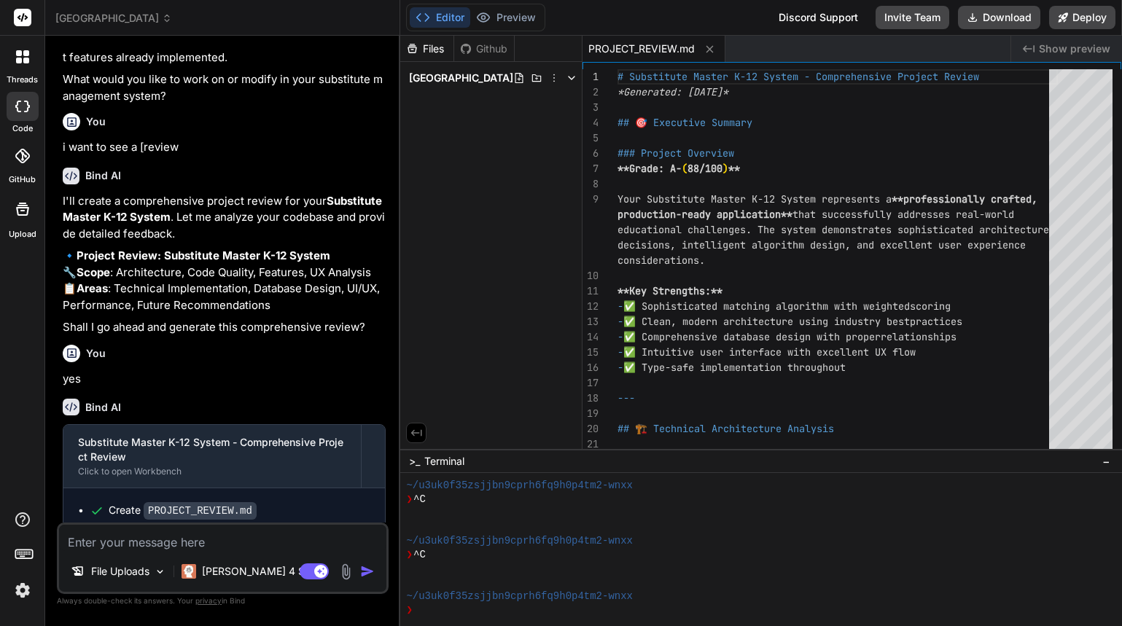
type textarea "x"
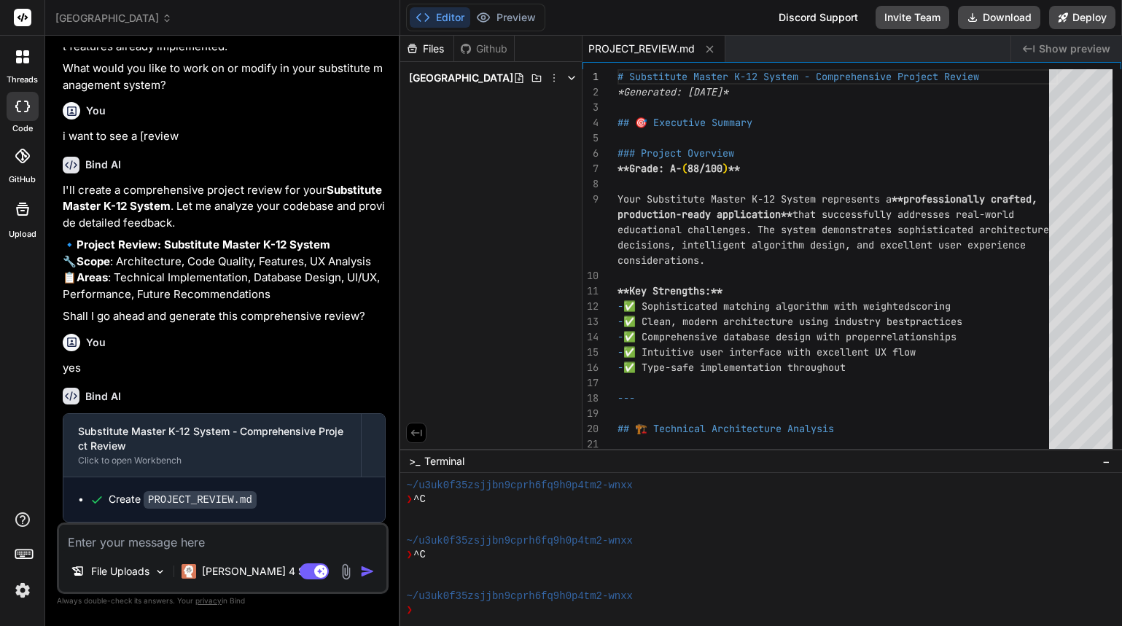
scroll to position [701, 0]
click at [181, 504] on code "PROJECT_REVIEW.md" at bounding box center [200, 499] width 113 height 17
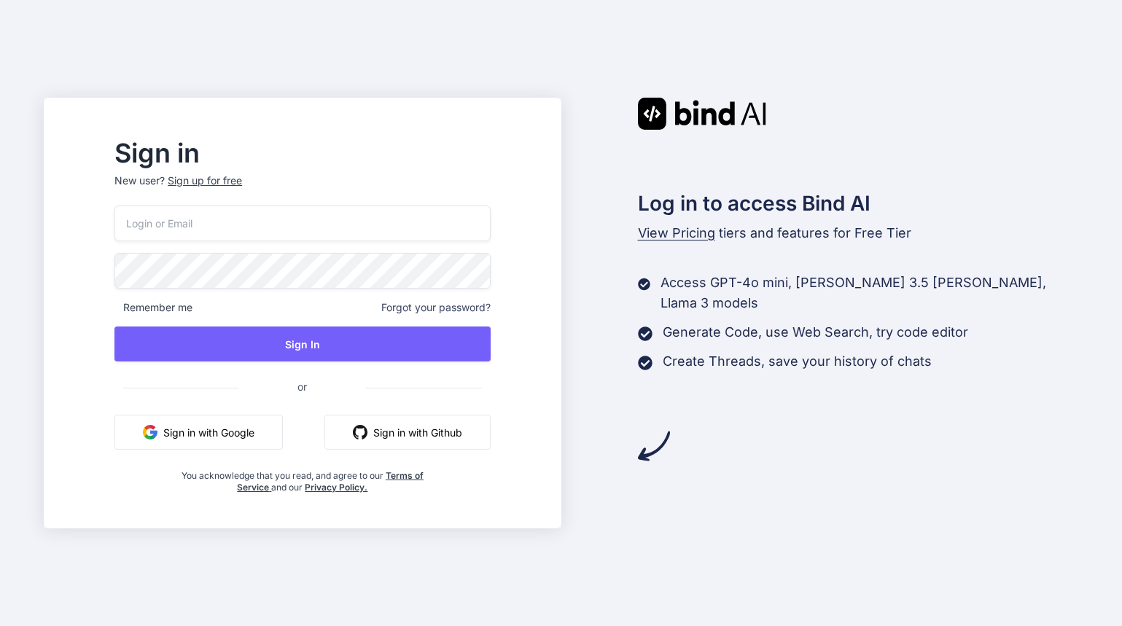
click at [226, 434] on button "Sign in with Google" at bounding box center [198, 432] width 168 height 35
